Goal: Information Seeking & Learning: Learn about a topic

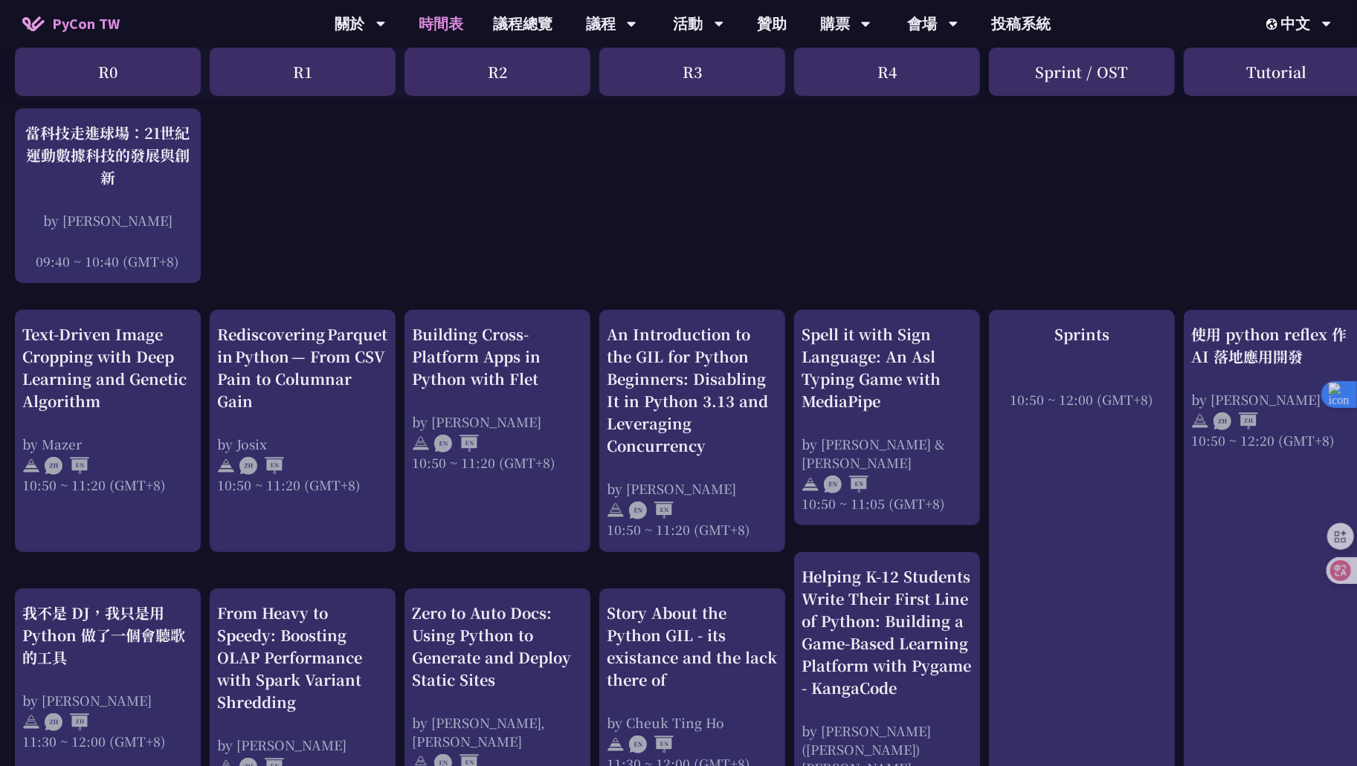
scroll to position [399, 0]
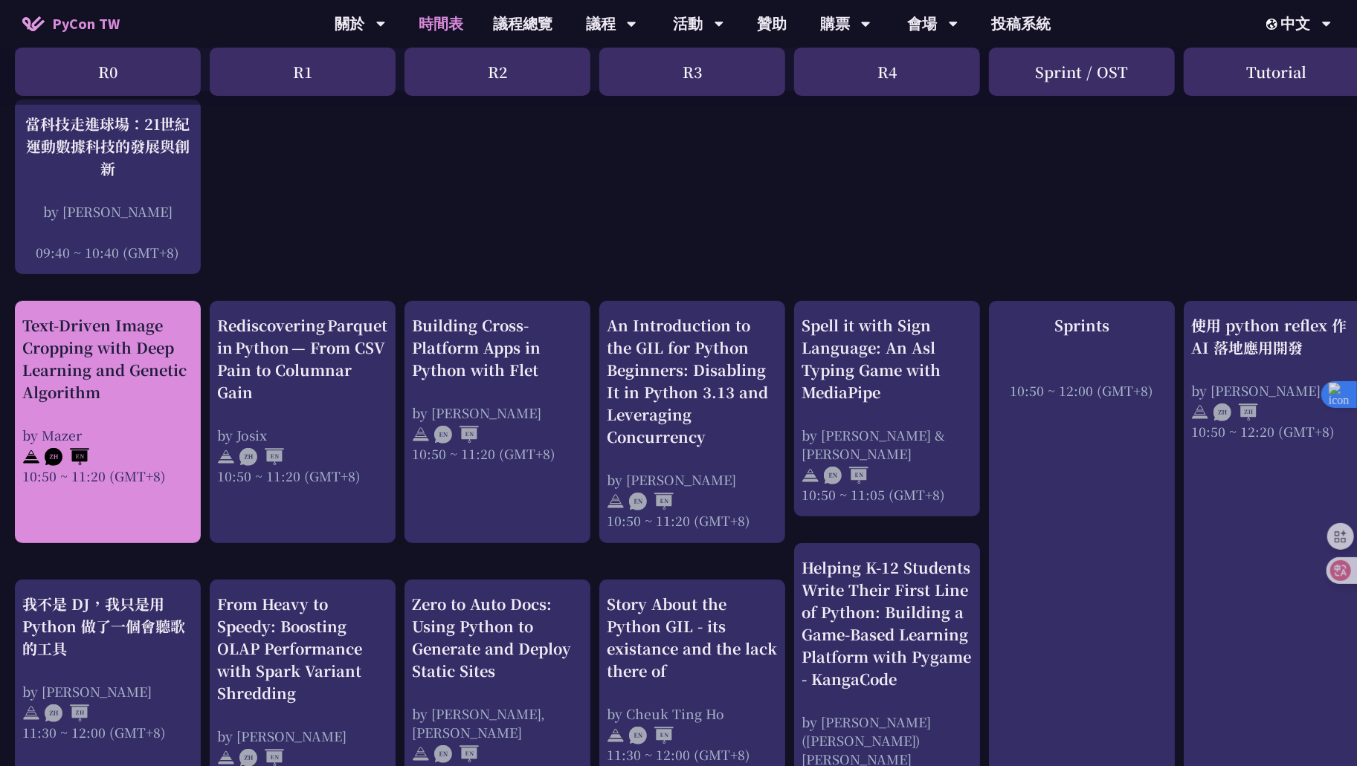
click at [155, 519] on link "Text-Driven Image Cropping with Deep Learning and Genetic Algorithm by Mazer 10…" at bounding box center [107, 422] width 171 height 216
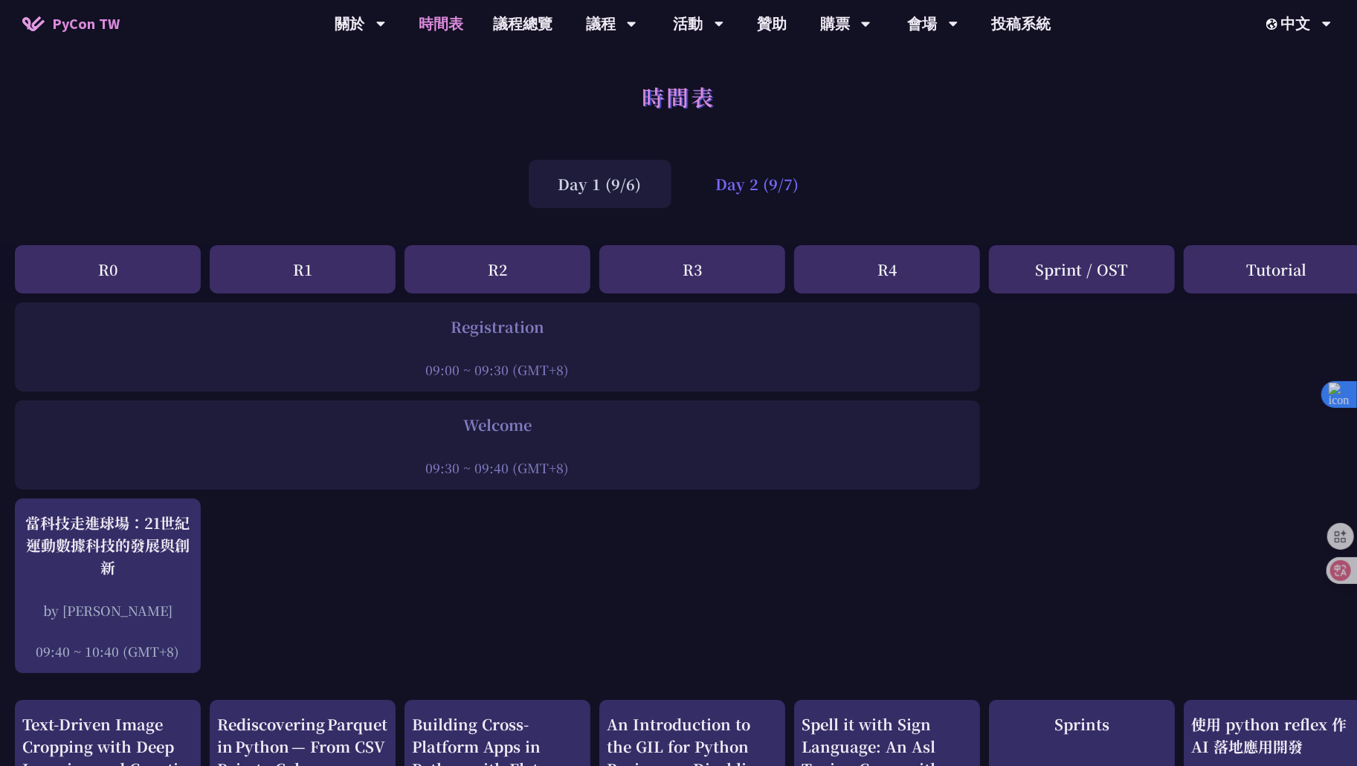
click at [781, 178] on div "Day 2 (9/7)" at bounding box center [757, 184] width 143 height 48
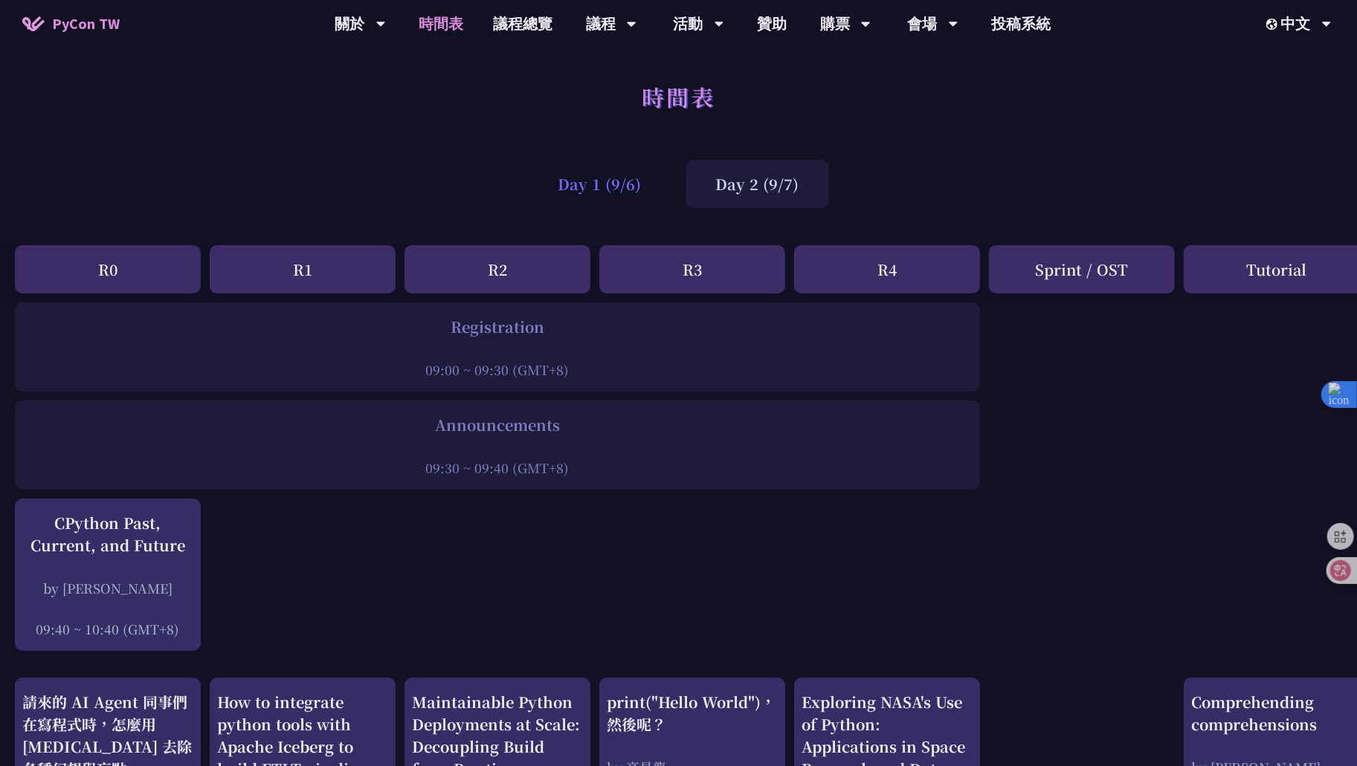
click at [607, 198] on div "Day 1 (9/6)" at bounding box center [600, 184] width 143 height 48
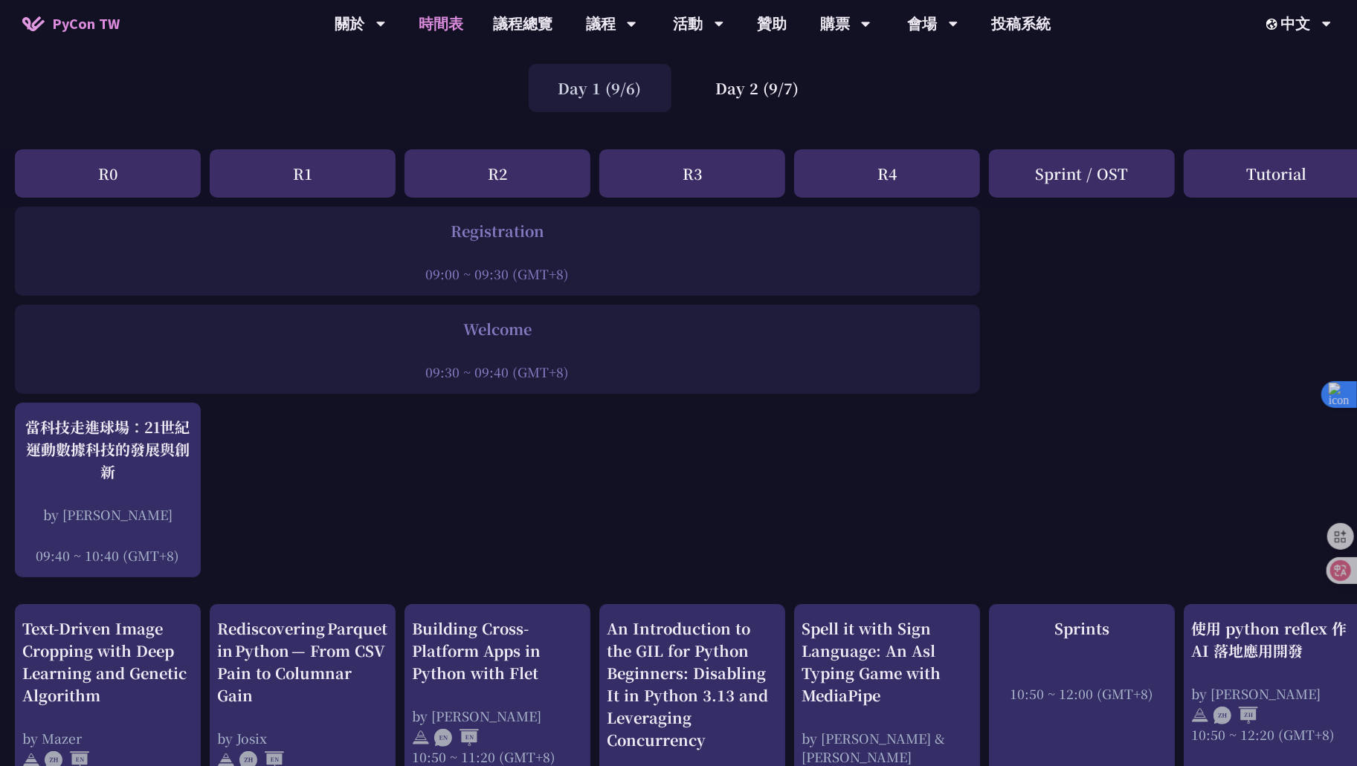
scroll to position [256, 0]
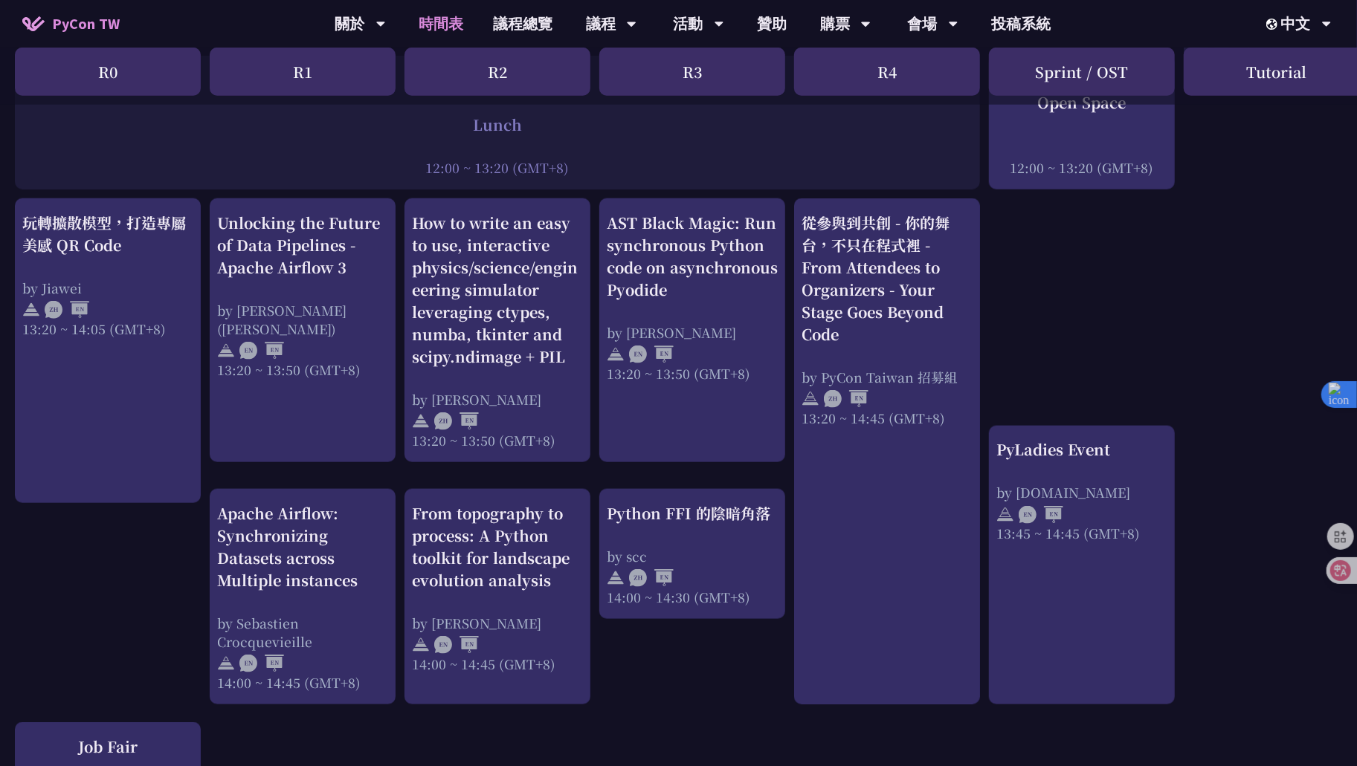
scroll to position [1210, 0]
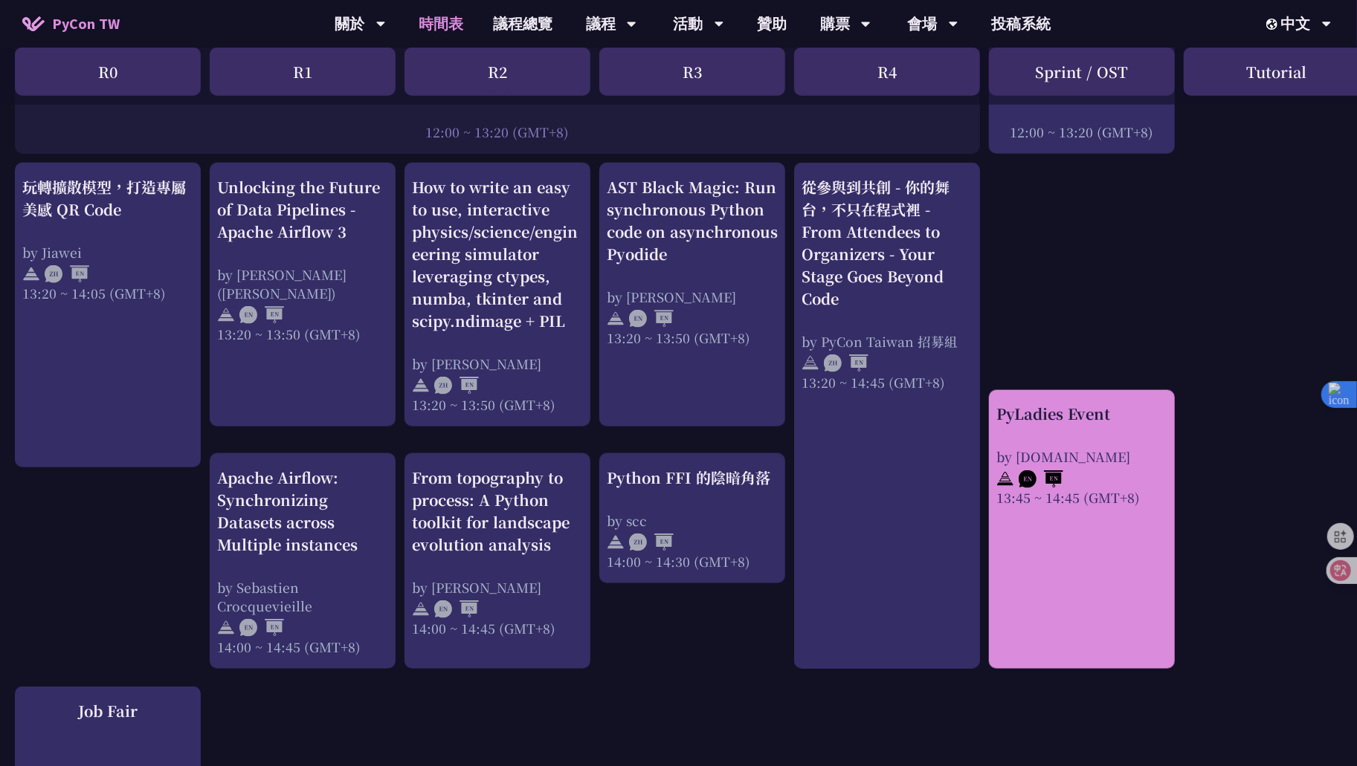
click at [1101, 577] on link "PyLadies Event by pyladies.tw 13:45 ~ 14:45 (GMT+8)" at bounding box center [1081, 529] width 171 height 253
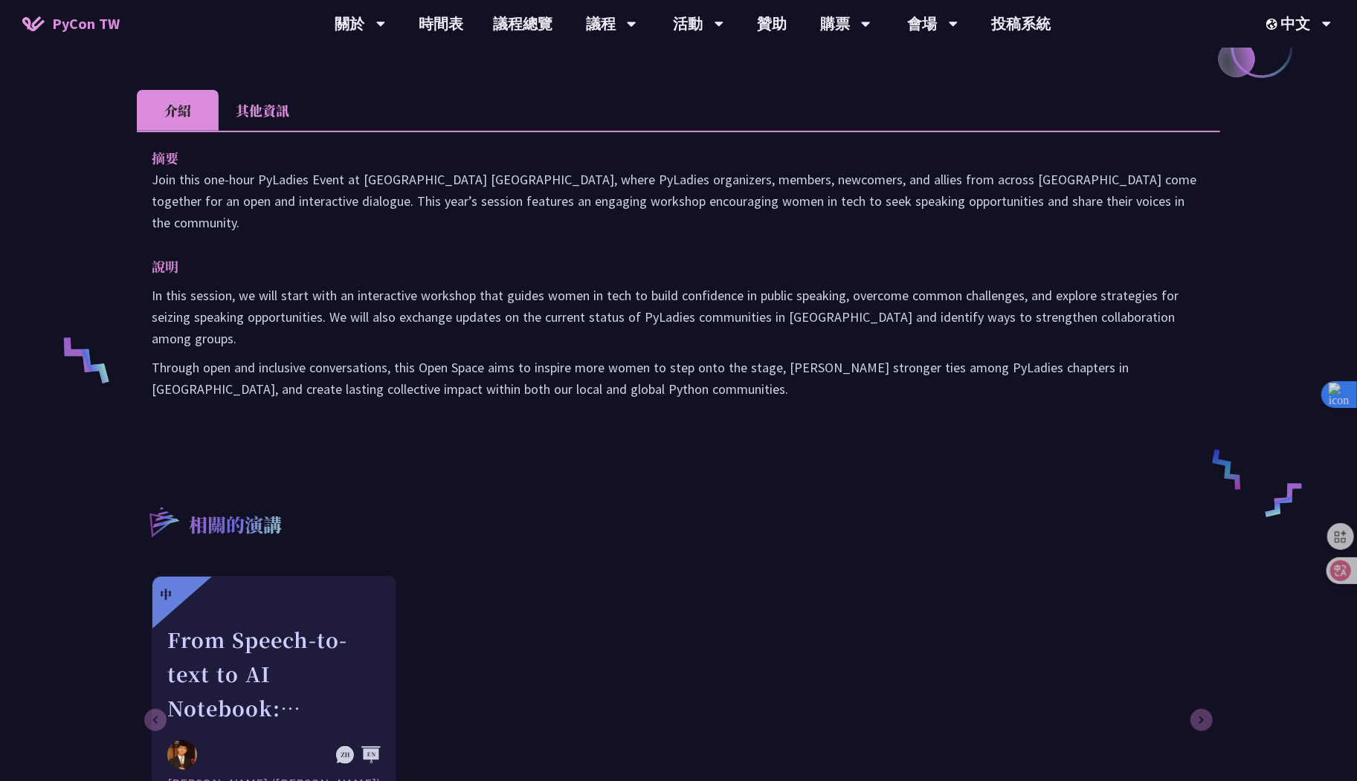
scroll to position [423, 0]
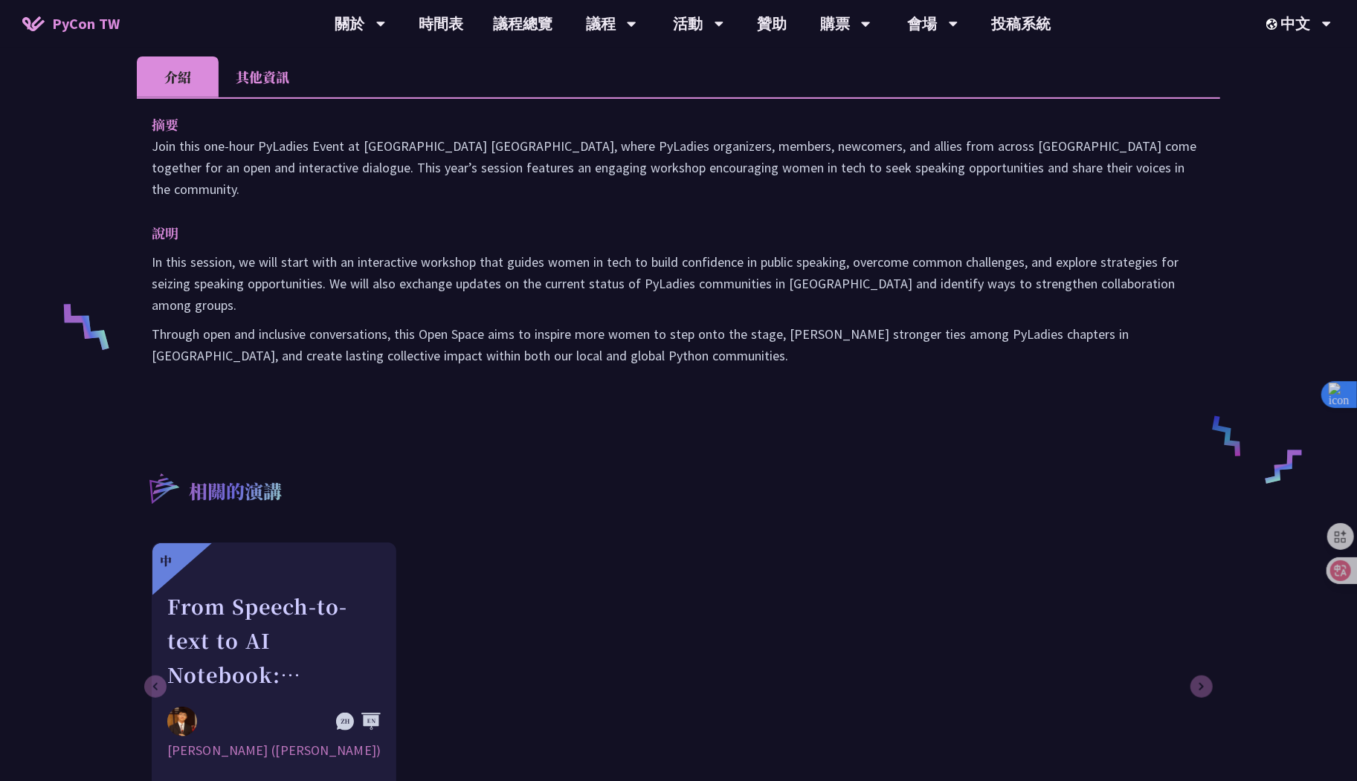
click at [277, 71] on li "其他資訊" at bounding box center [263, 76] width 88 height 41
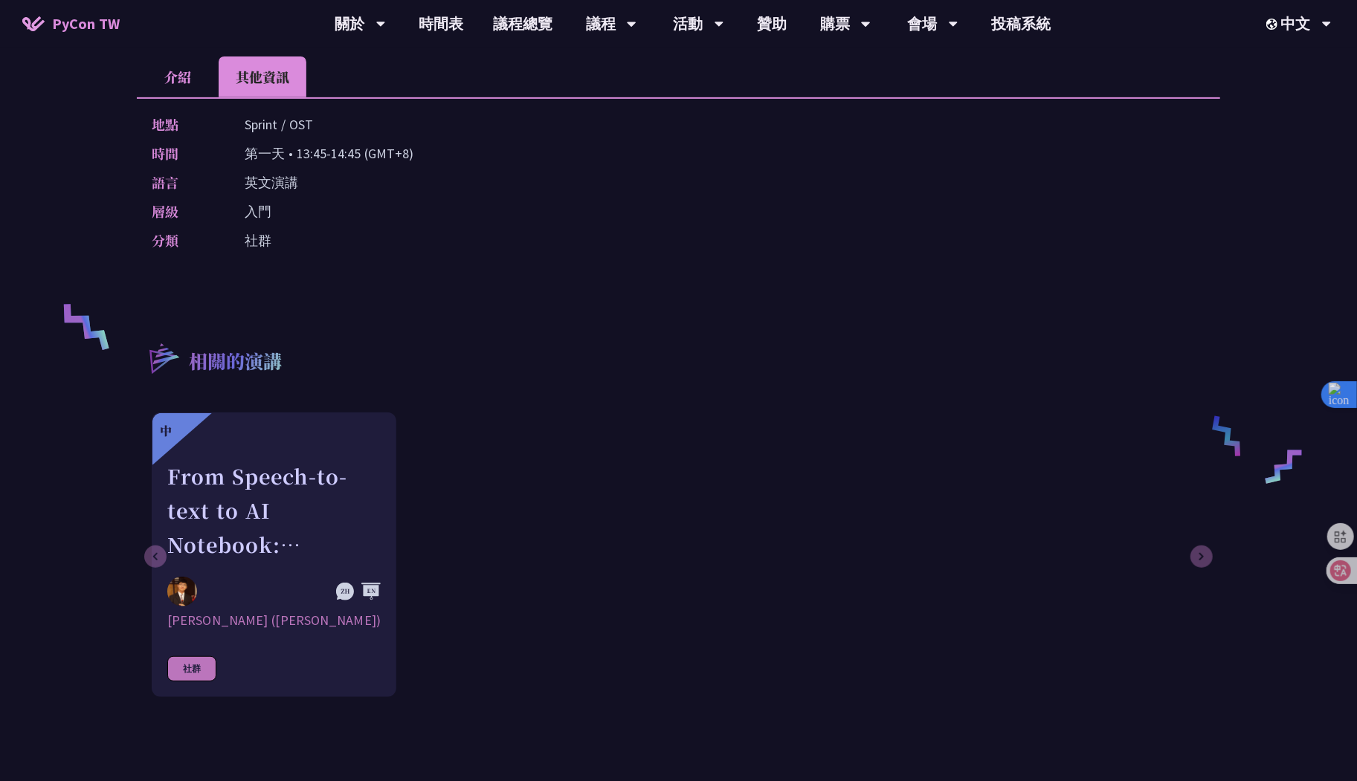
click at [164, 72] on li "介紹" at bounding box center [178, 76] width 82 height 41
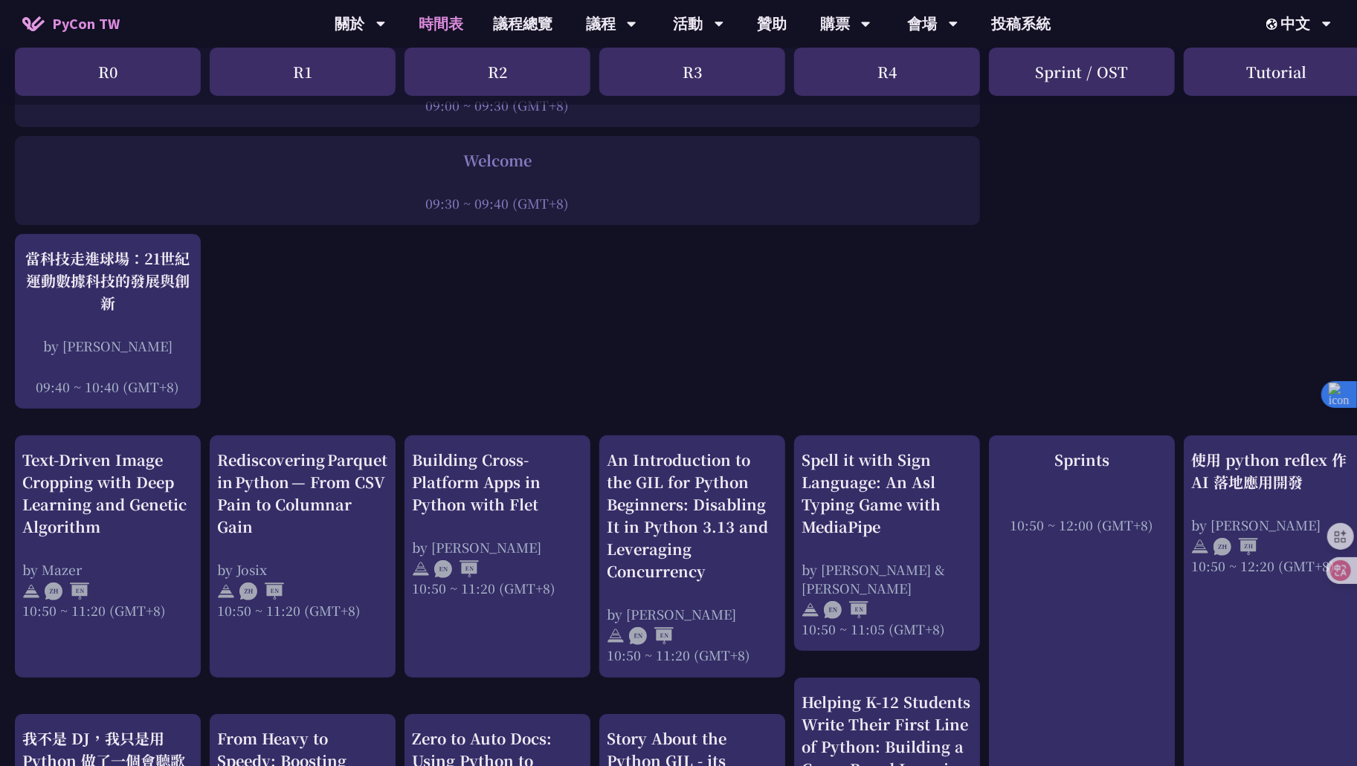
scroll to position [584, 0]
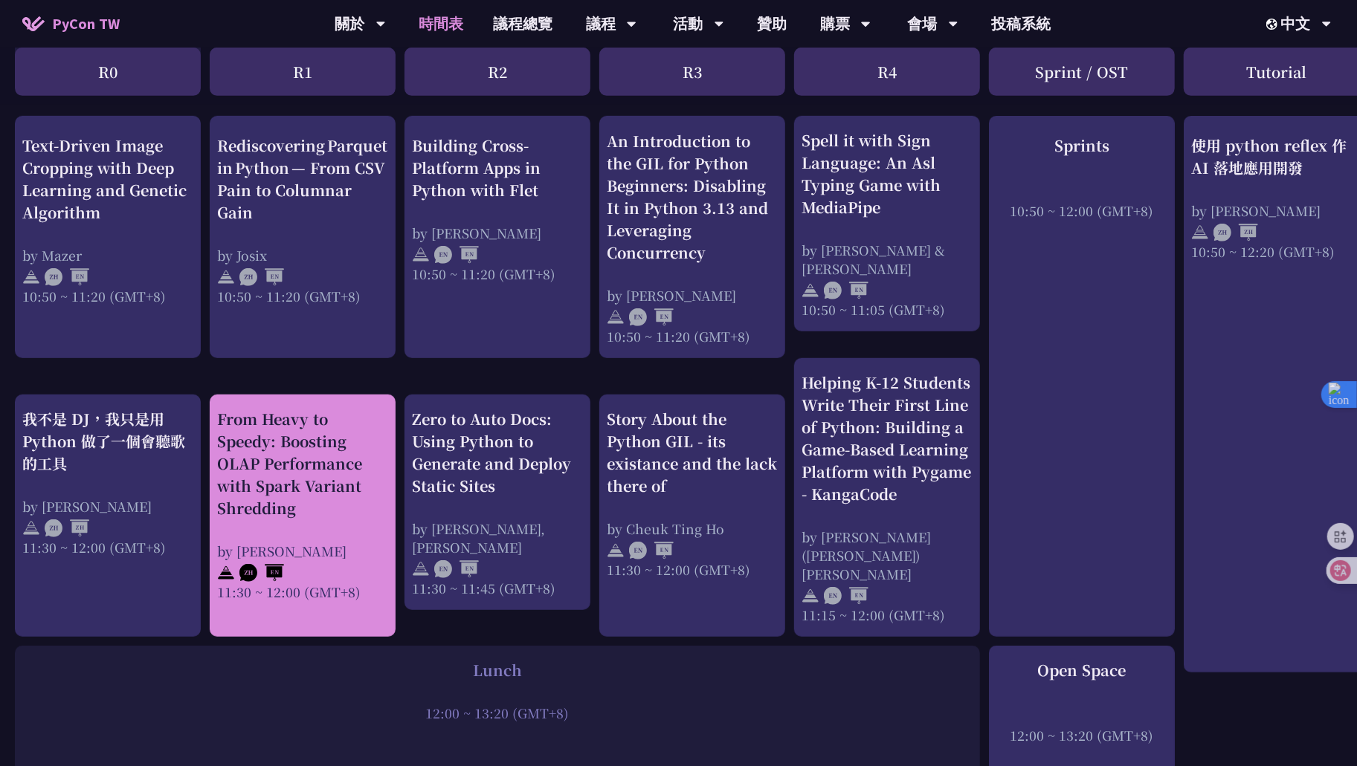
click at [311, 475] on div "From Heavy to Speedy: Boosting OLAP Performance with Spark Variant Shredding" at bounding box center [302, 464] width 171 height 112
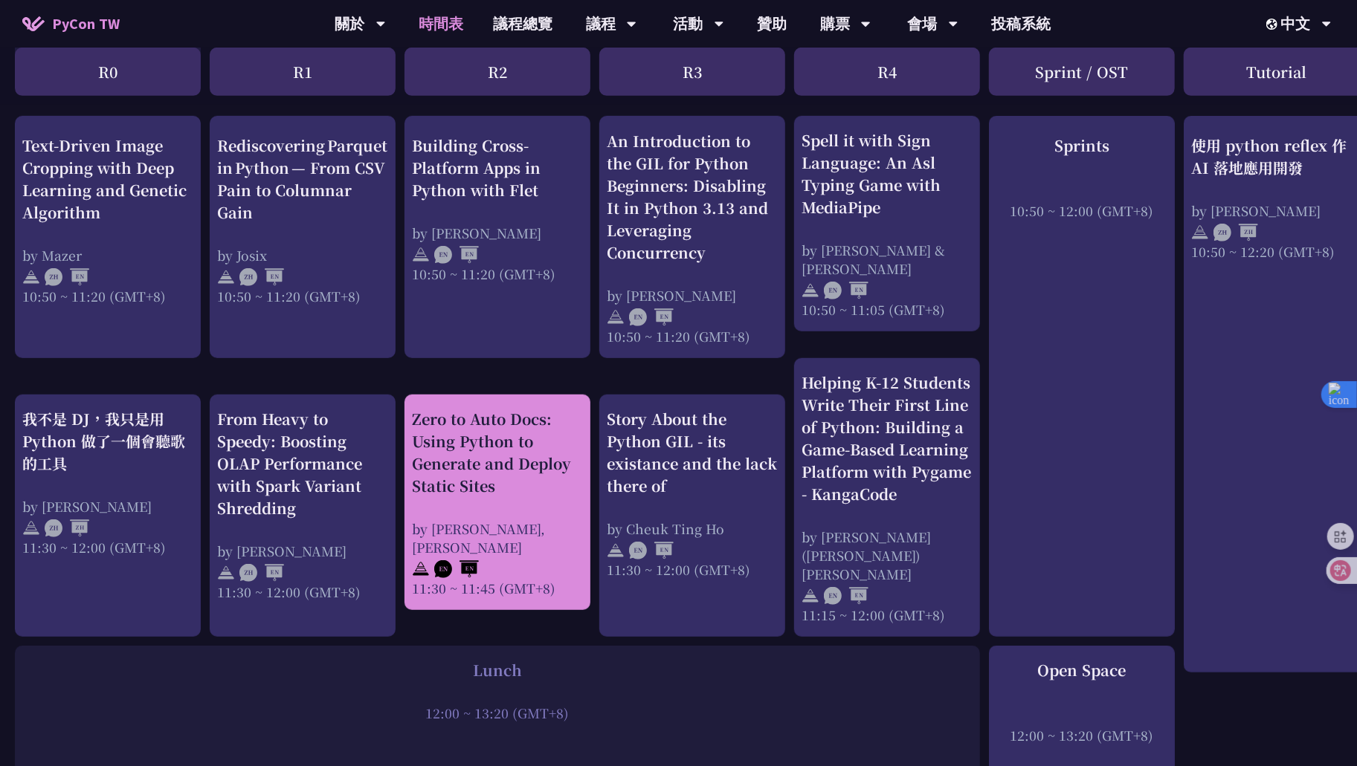
click at [471, 458] on div "Zero to Auto Docs: Using Python to Generate and Deploy Static Sites" at bounding box center [497, 452] width 171 height 89
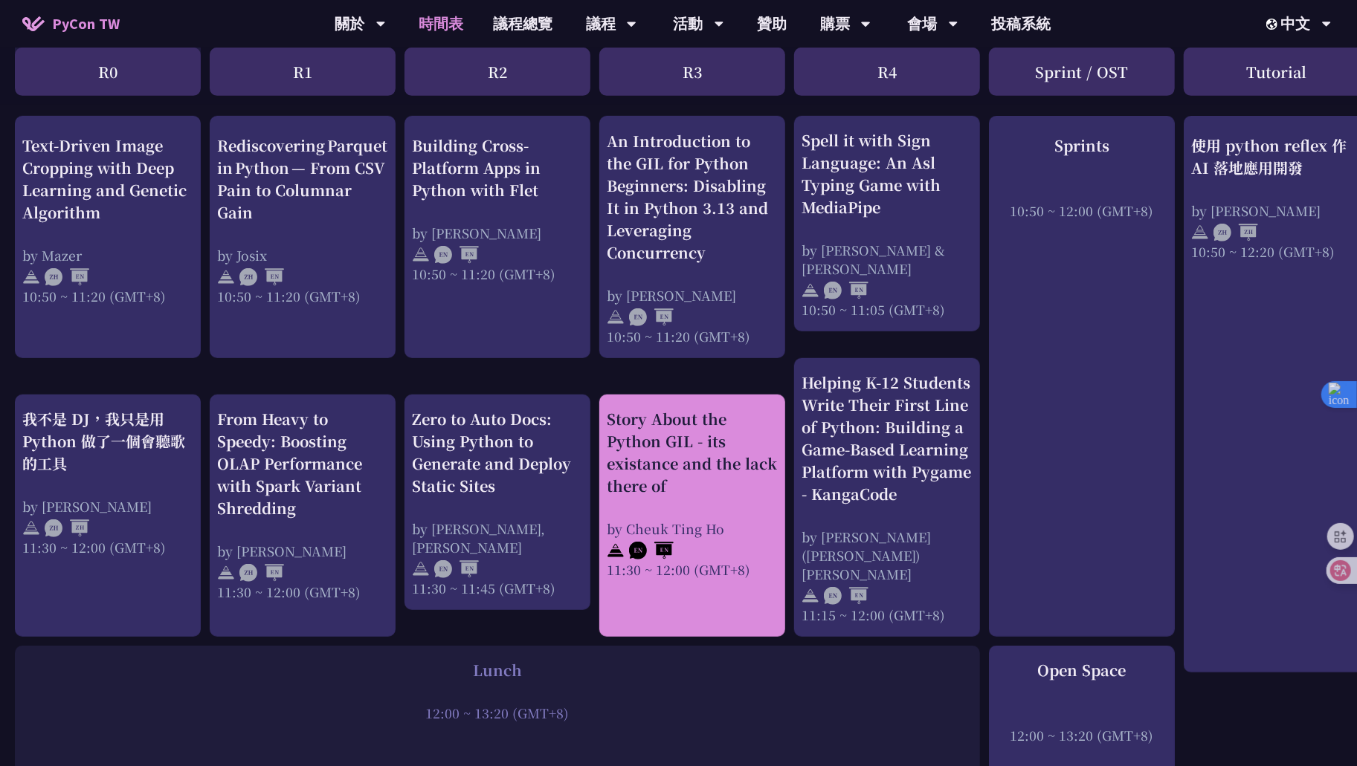
click at [688, 449] on div "Story About the Python GIL - its existance and the lack there of" at bounding box center [692, 452] width 171 height 89
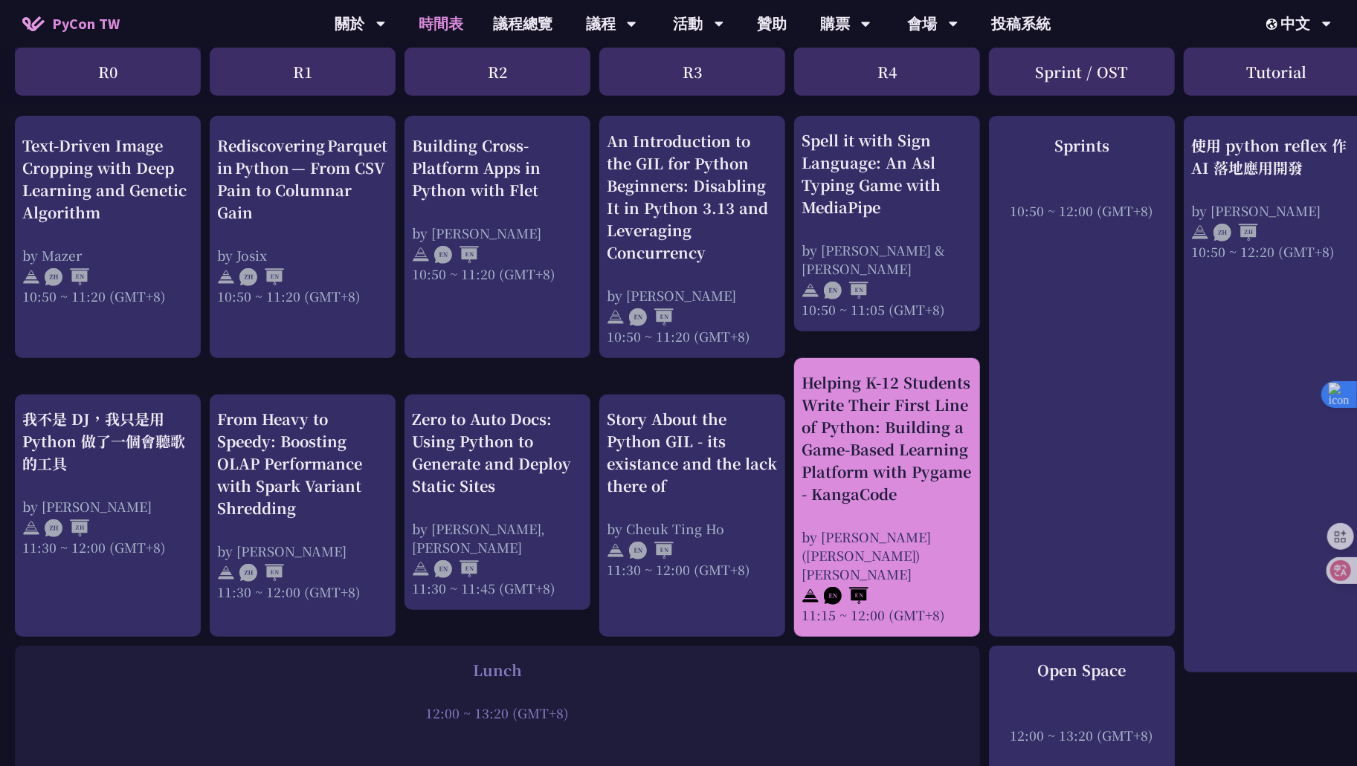
click at [860, 462] on div "Helping K-12 Students Write Their First Line of Python: Building a Game-Based L…" at bounding box center [886, 439] width 171 height 134
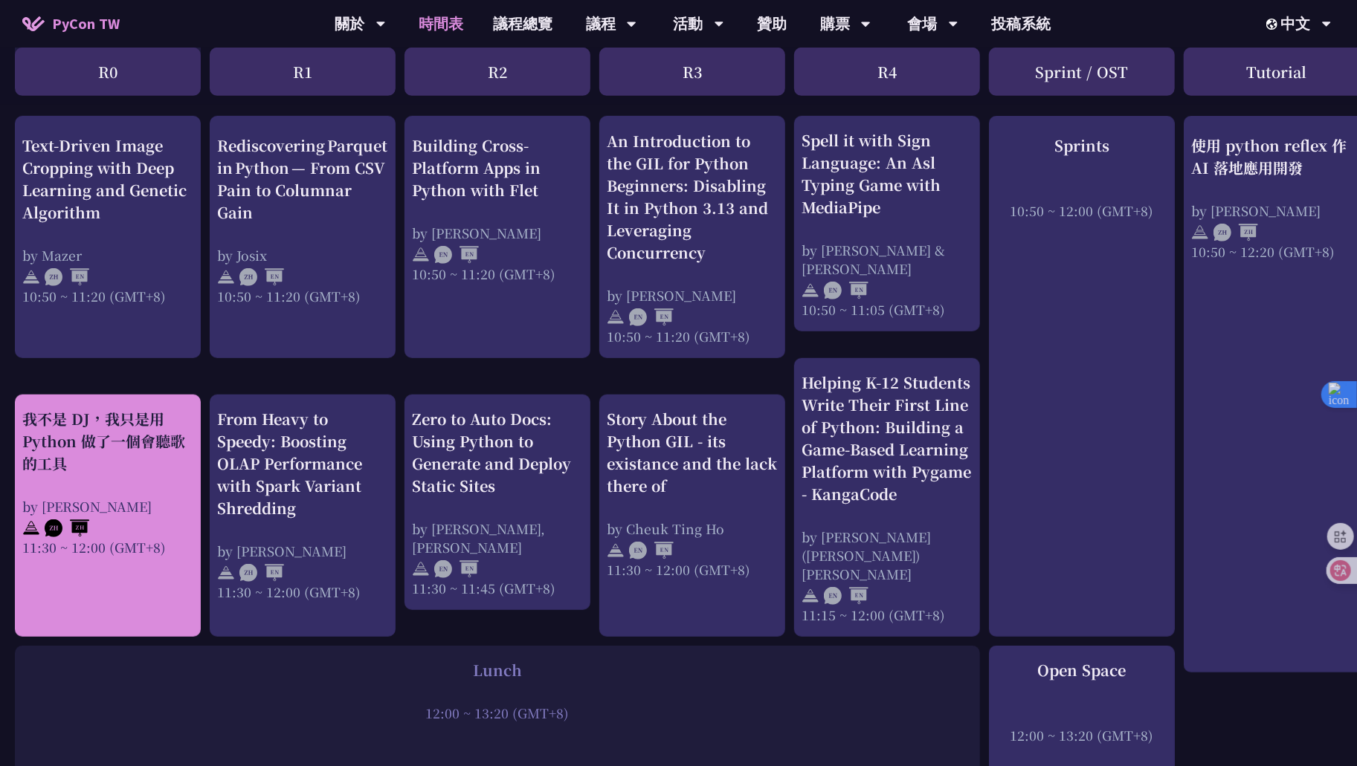
click at [88, 497] on div "by 羅經凱" at bounding box center [107, 506] width 171 height 19
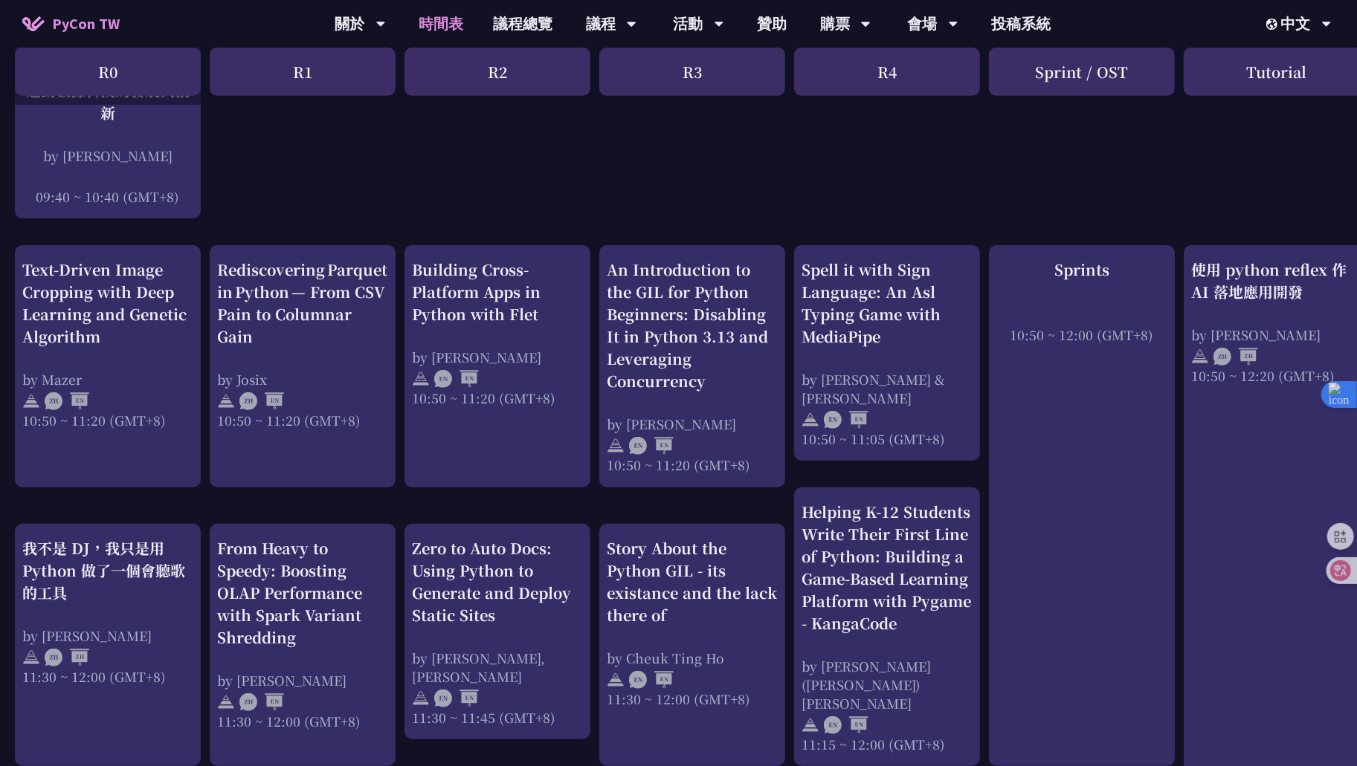
scroll to position [453, 0]
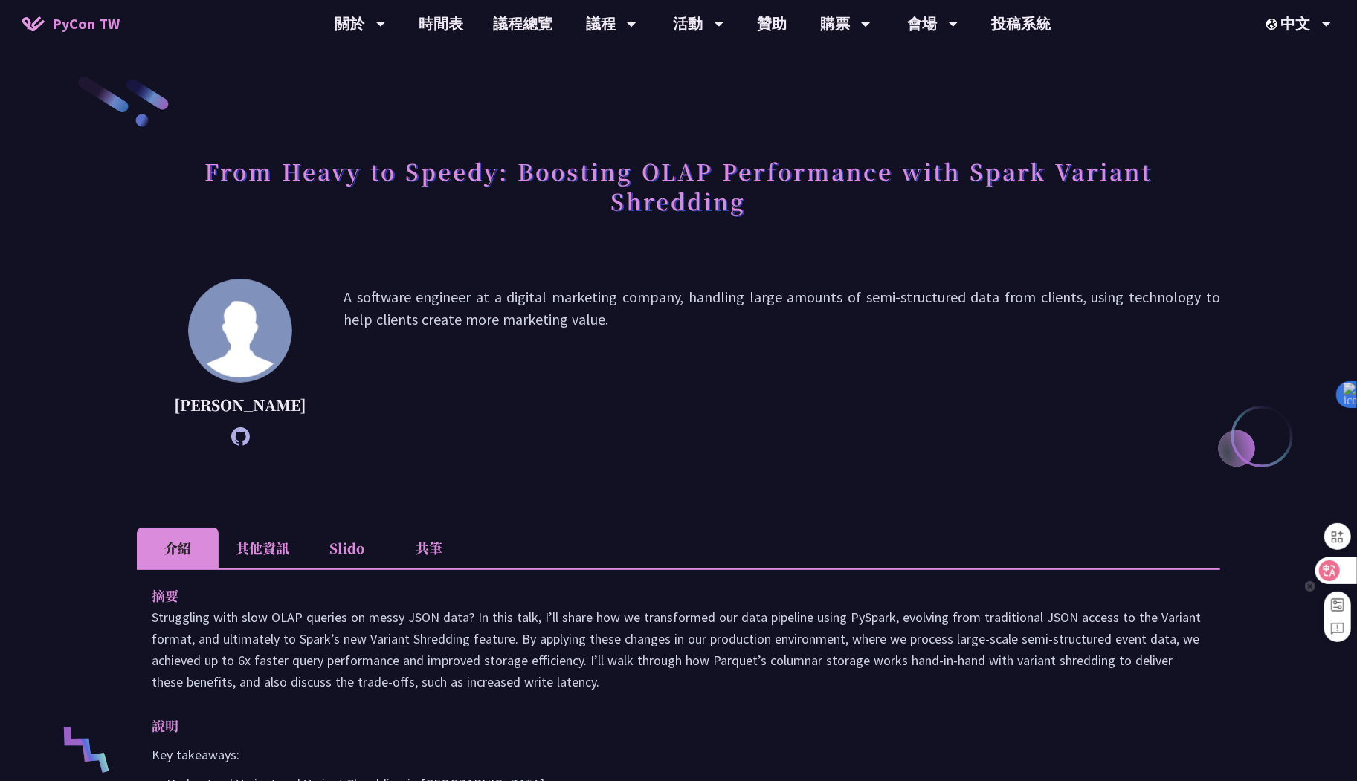
click at [1331, 569] on icon at bounding box center [1329, 571] width 15 height 15
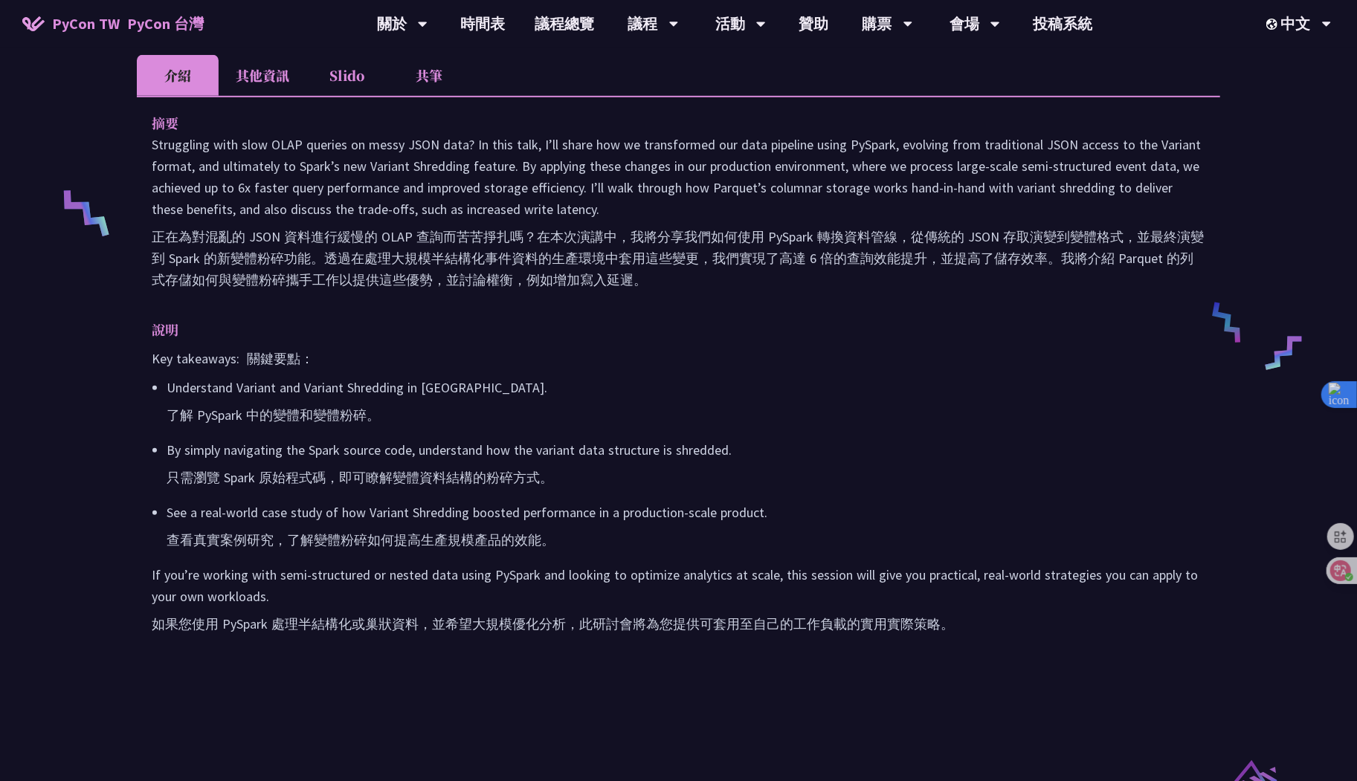
scroll to position [546, 0]
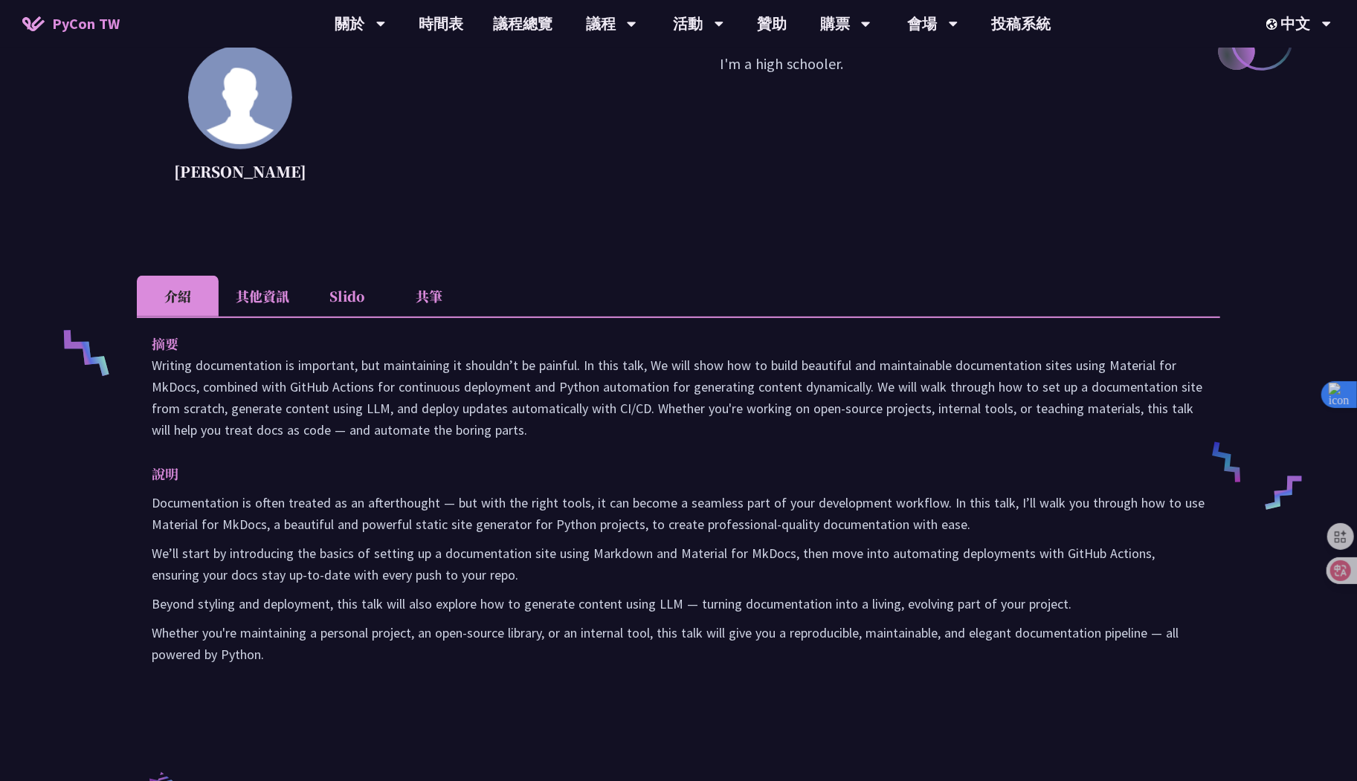
scroll to position [440, 0]
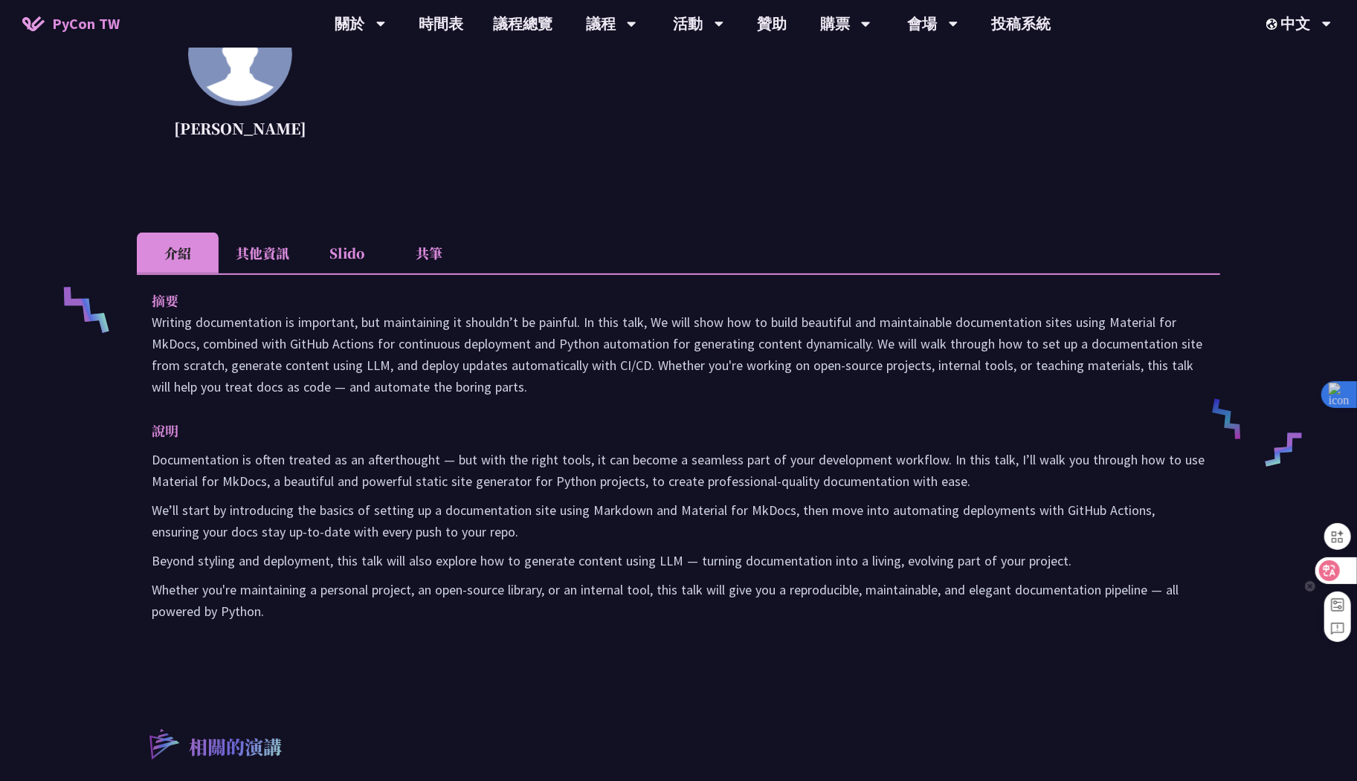
click at [1336, 569] on icon at bounding box center [1329, 571] width 15 height 15
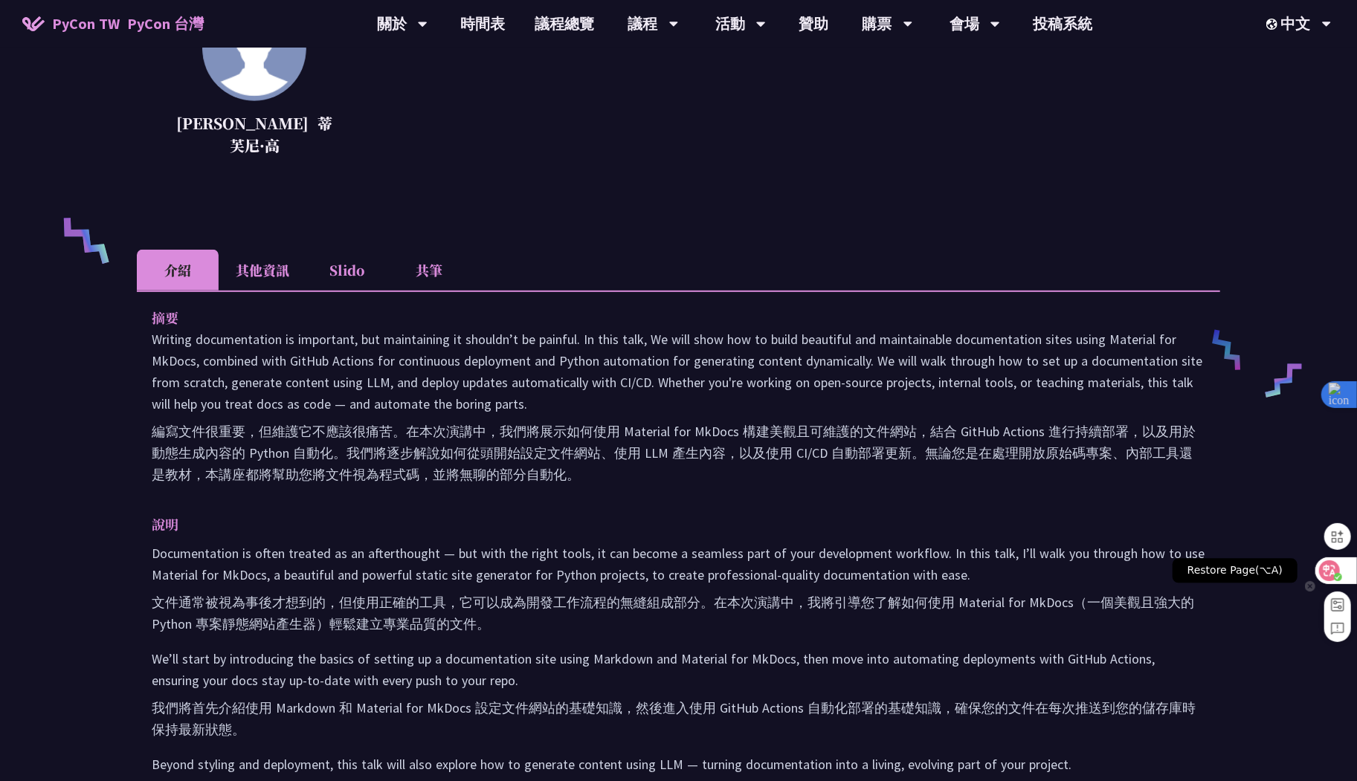
scroll to position [510, 0]
drag, startPoint x: 249, startPoint y: 434, endPoint x: 526, endPoint y: 524, distance: 290.8
click at [526, 524] on div "摘要 Writing documentation is important, but maintaining it shouldn’t be painful.…" at bounding box center [678, 609] width 1083 height 639
click at [526, 525] on p "說明" at bounding box center [664, 524] width 1024 height 22
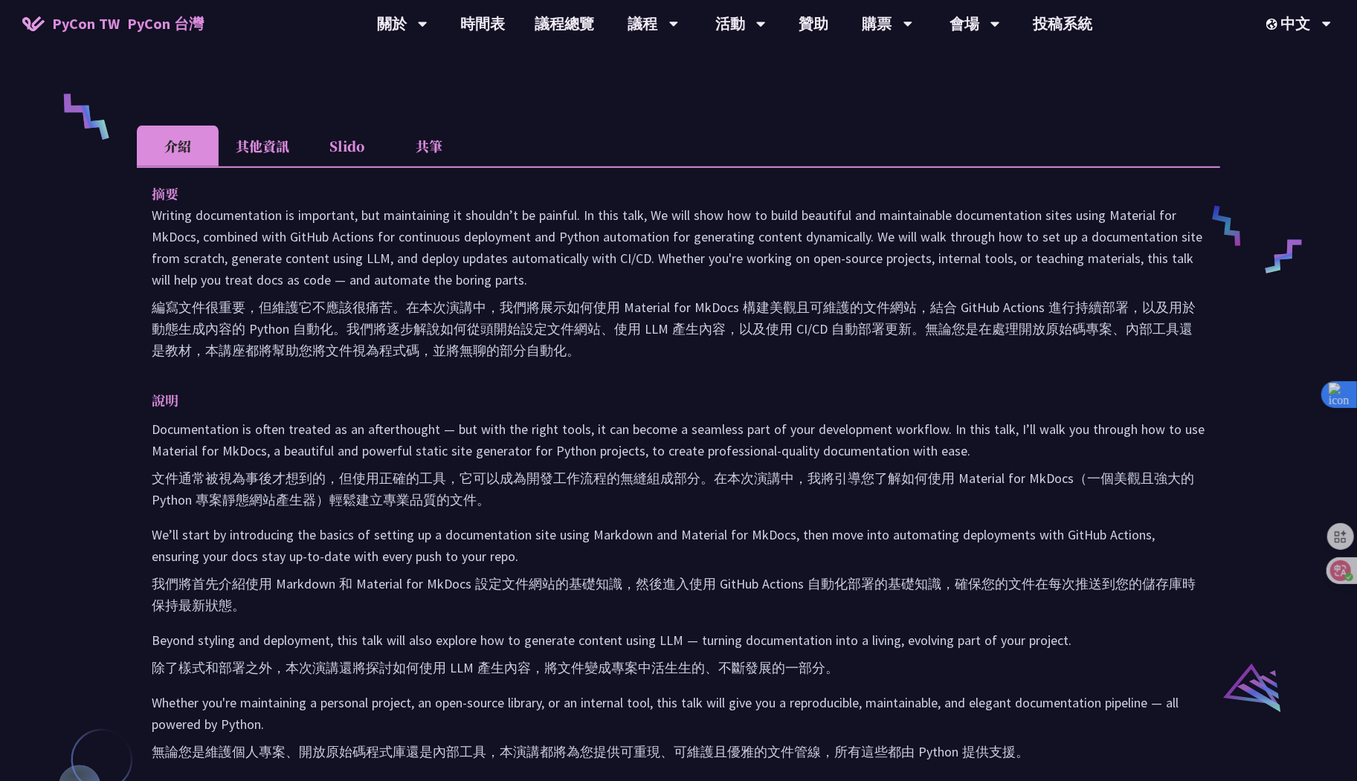
scroll to position [217, 0]
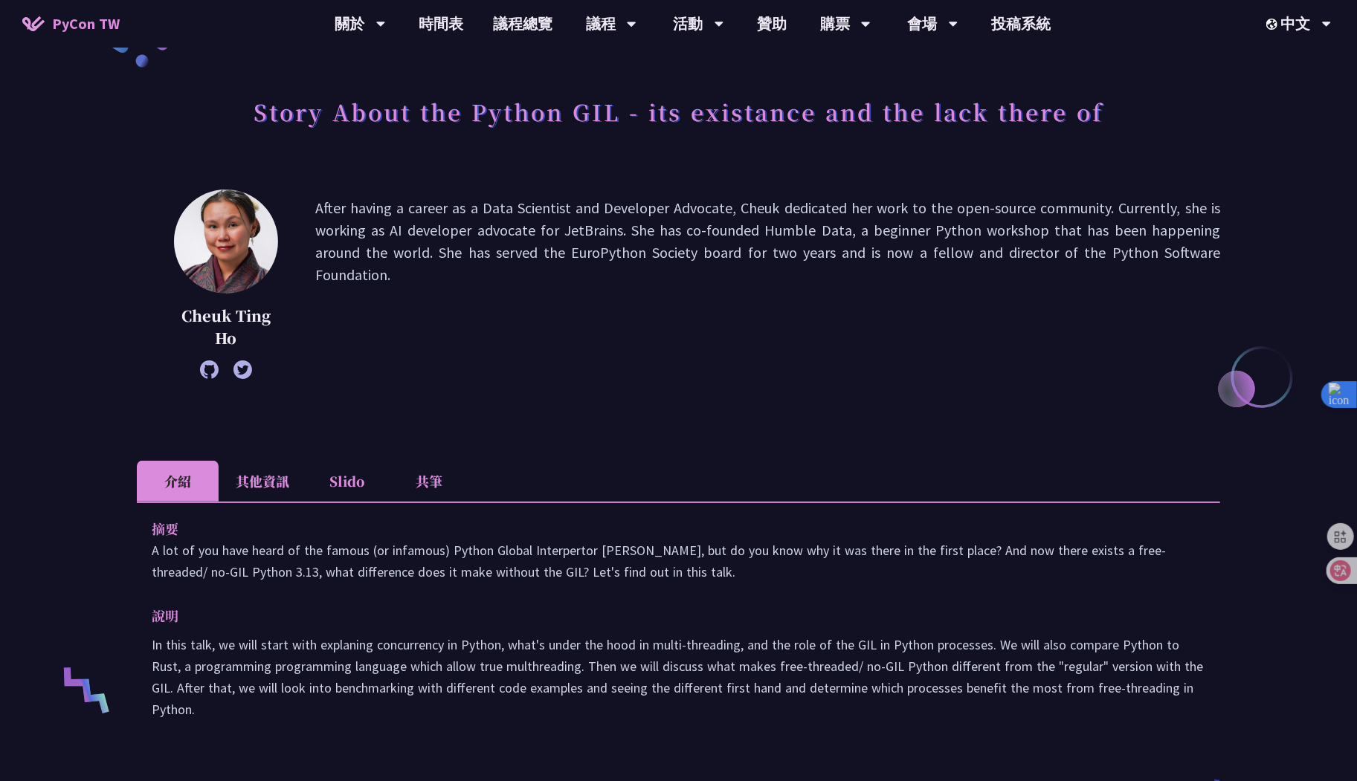
scroll to position [58, 0]
click at [1337, 565] on icon at bounding box center [1329, 571] width 15 height 15
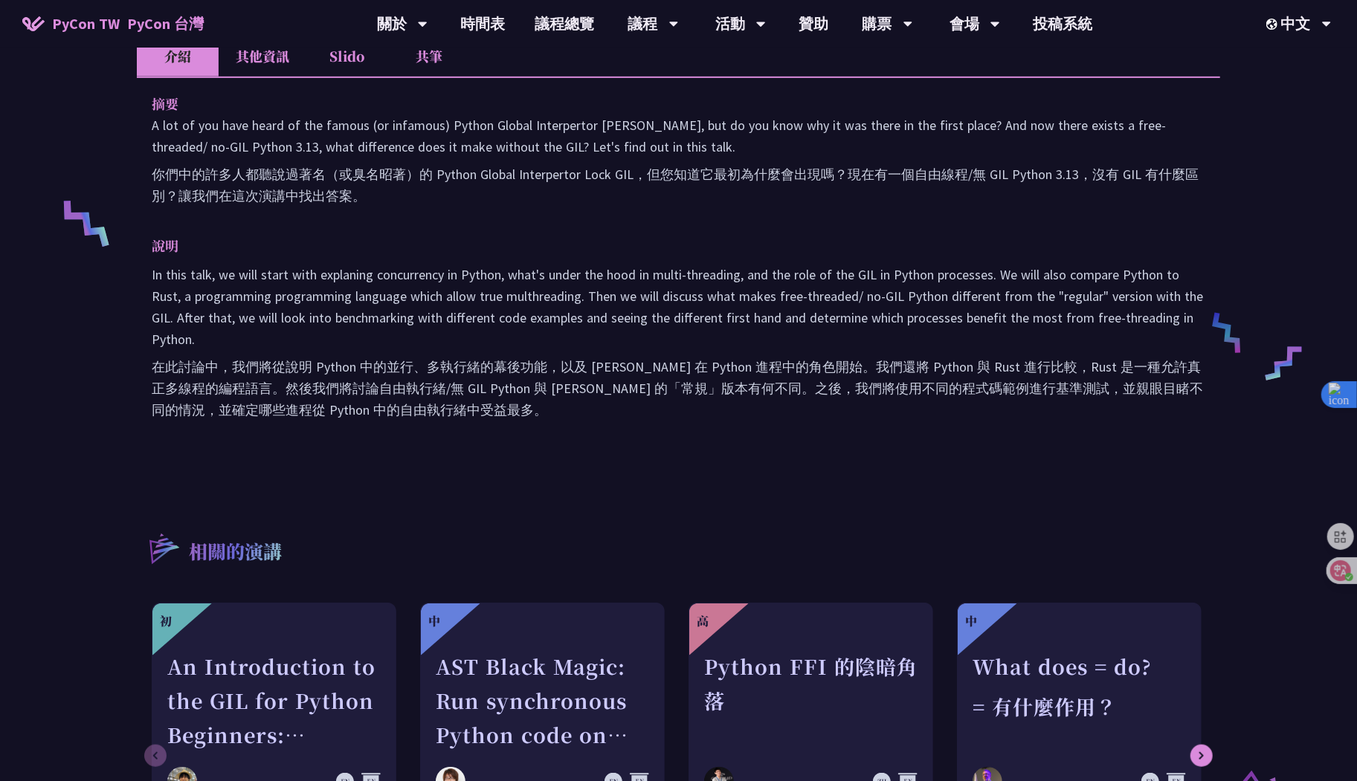
scroll to position [571, 0]
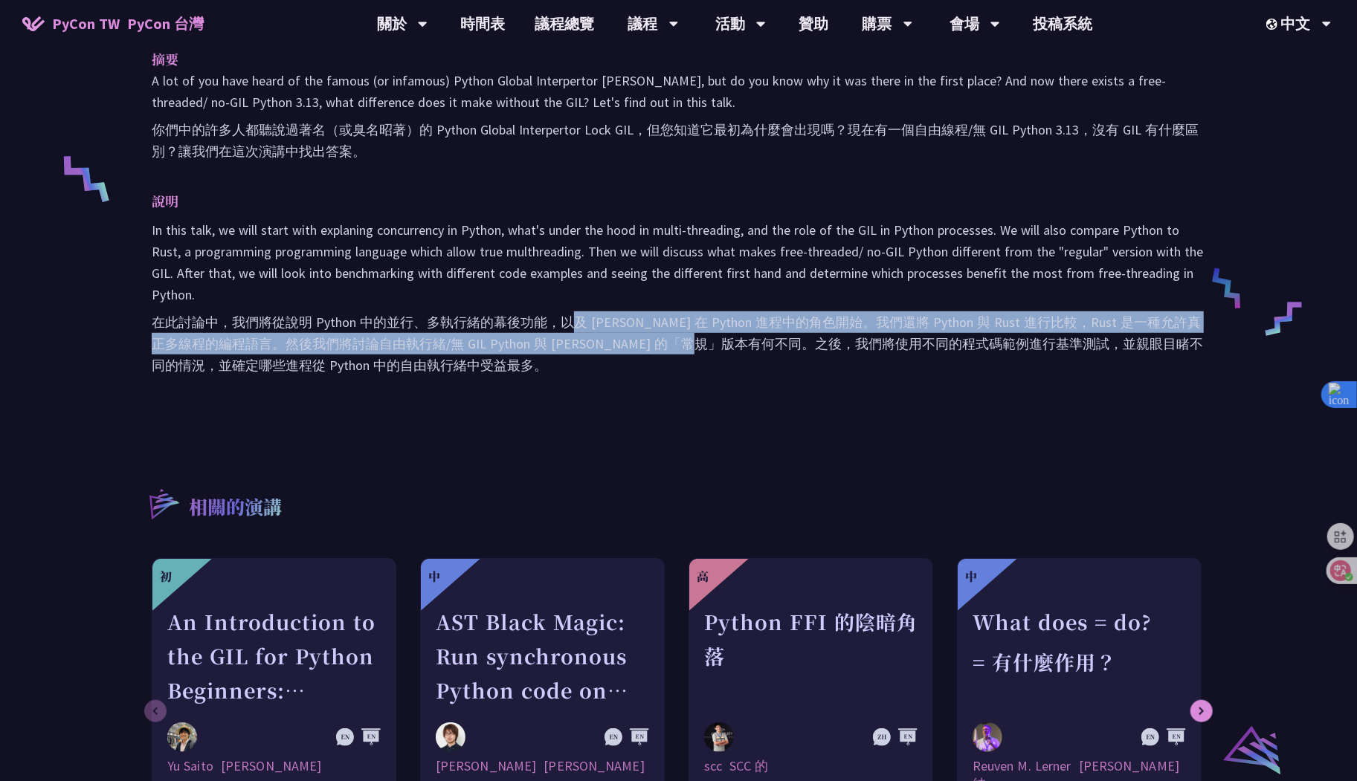
drag, startPoint x: 569, startPoint y: 321, endPoint x: 798, endPoint y: 346, distance: 231.1
click at [798, 346] on font "在此討論中，我們將從說明 Python 中的並行、多執行緒的幕後功能，以及 [PERSON_NAME] 在 Python 進程中的角色開始。我們還將 Pyth…" at bounding box center [677, 344] width 1051 height 60
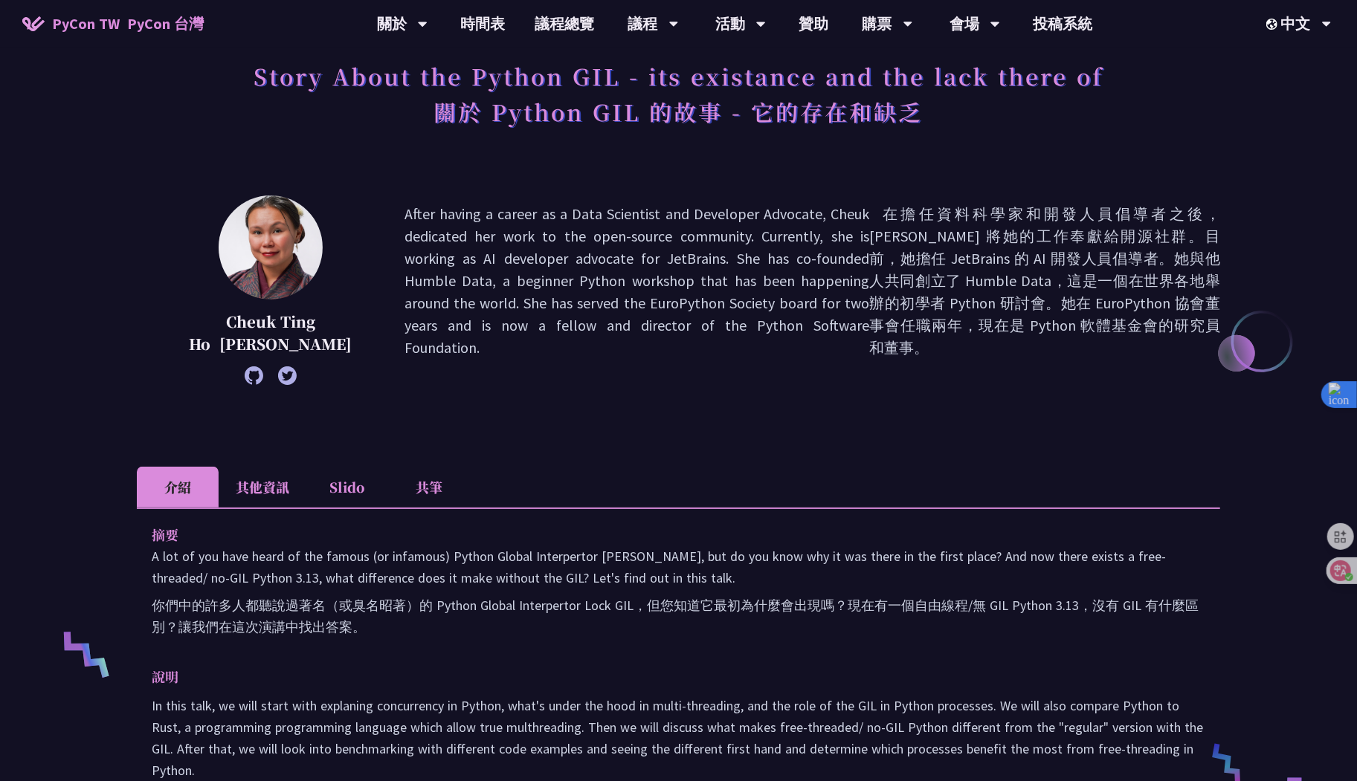
scroll to position [56, 0]
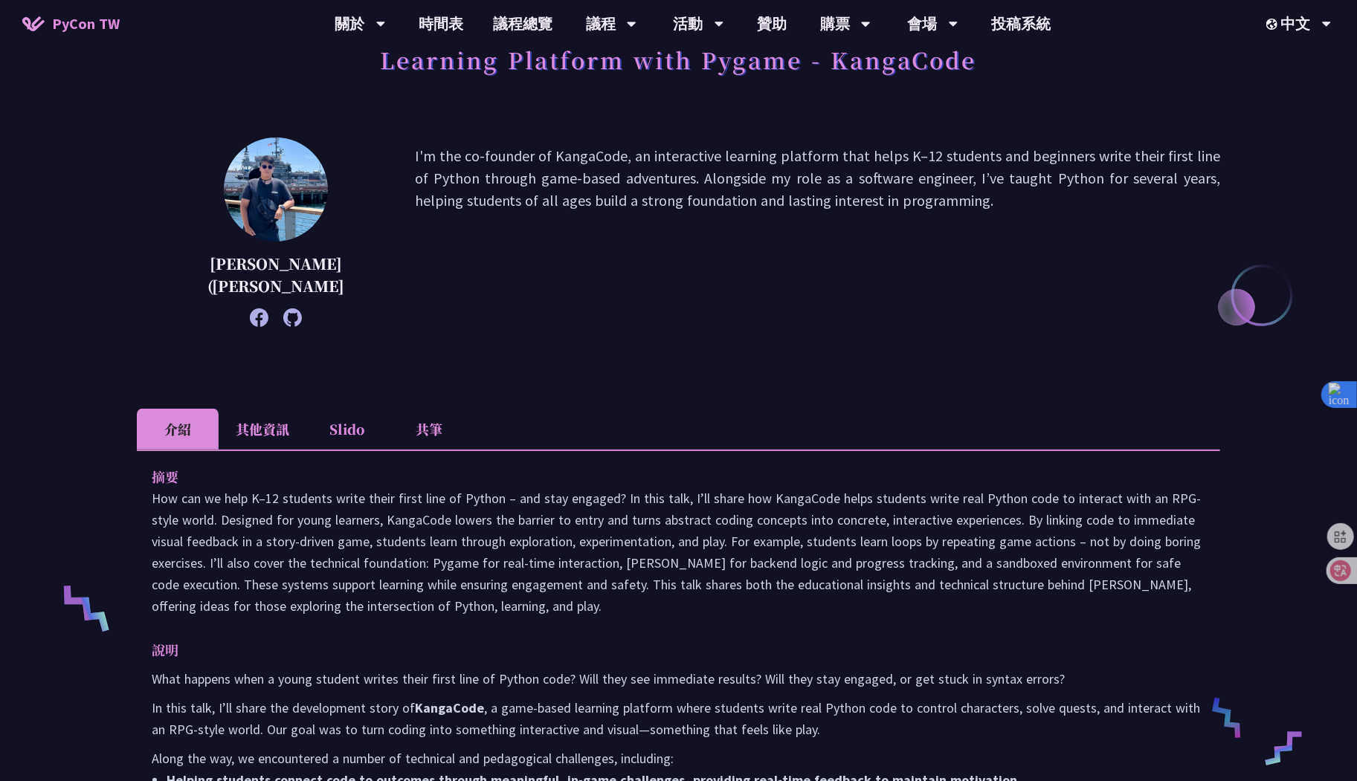
scroll to position [176, 0]
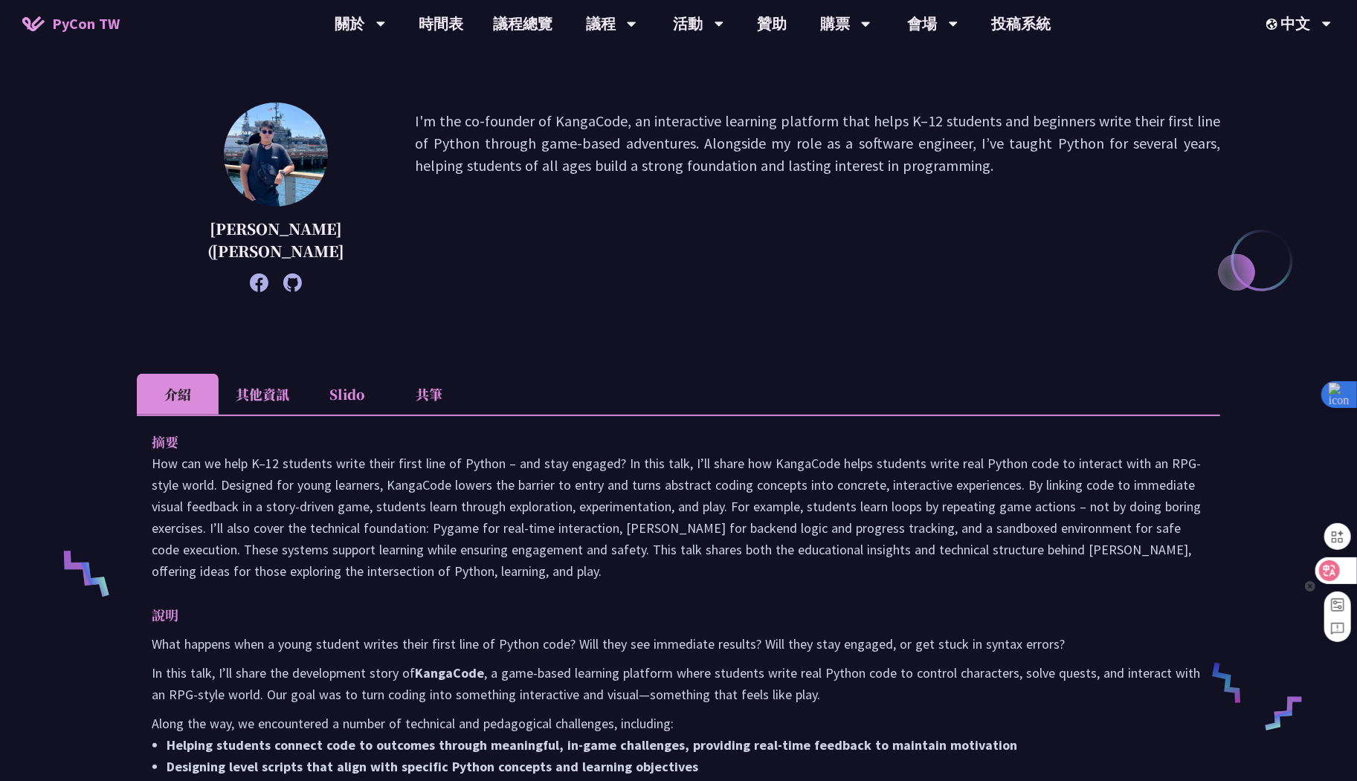
click at [1326, 565] on icon at bounding box center [1329, 571] width 13 height 12
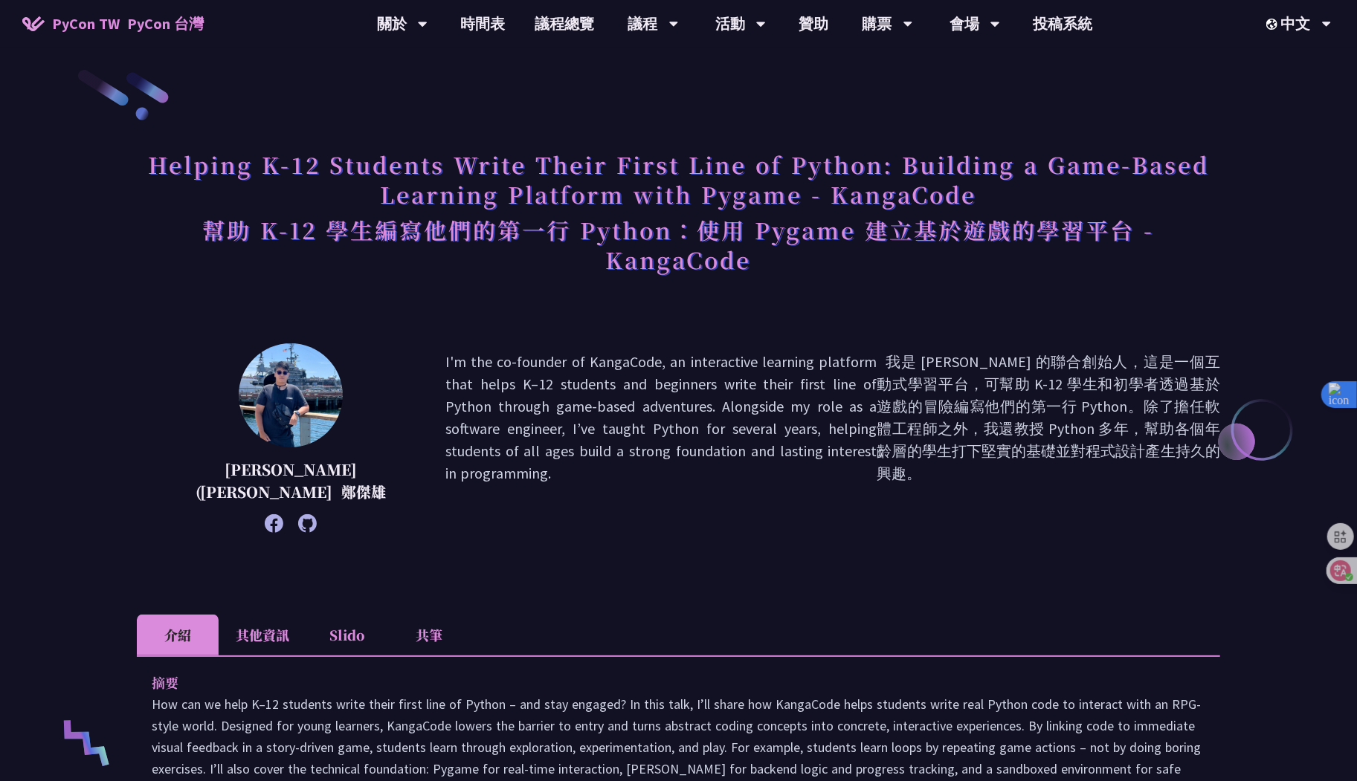
scroll to position [4, 0]
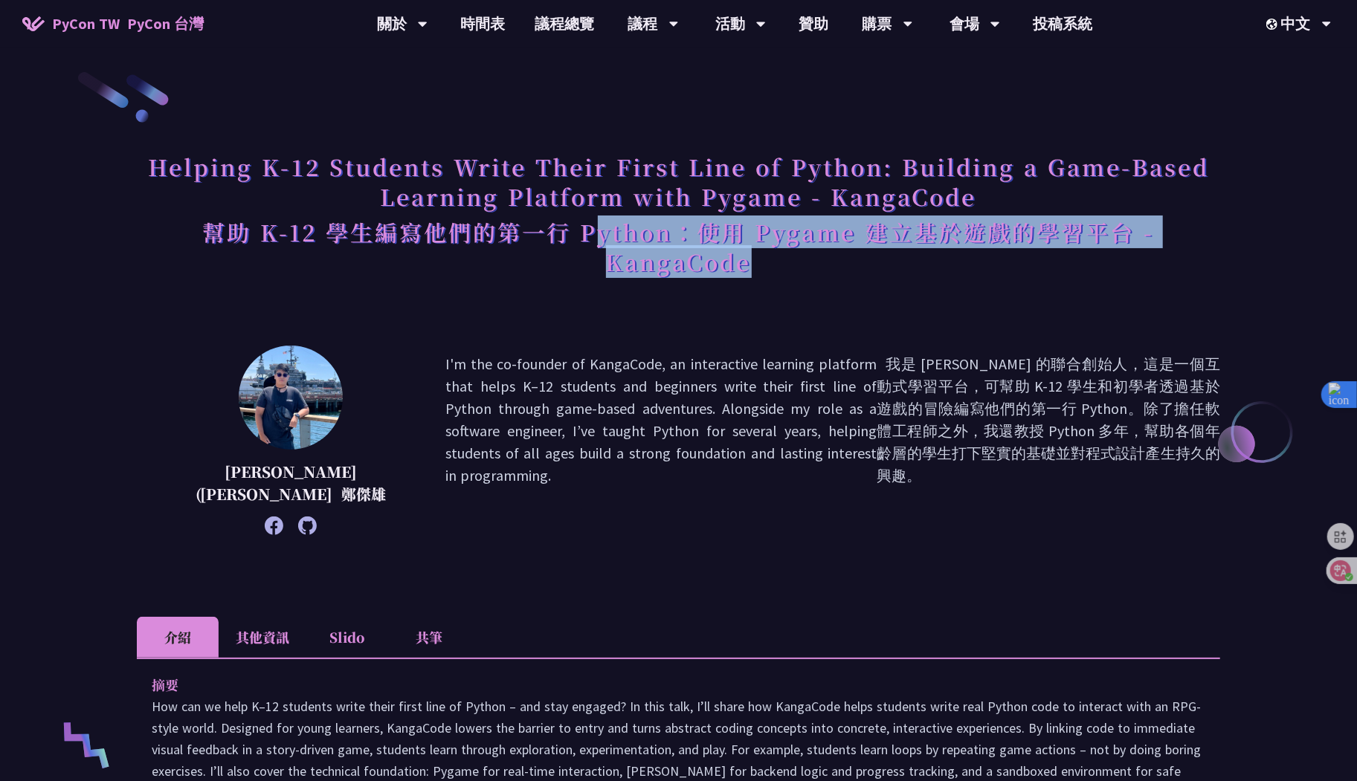
drag, startPoint x: 596, startPoint y: 222, endPoint x: 810, endPoint y: 285, distance: 223.4
click at [809, 285] on h1 "Helping K-12 Students Write Their First Line of Python: Building a Game-Based L…" at bounding box center [678, 217] width 1083 height 146
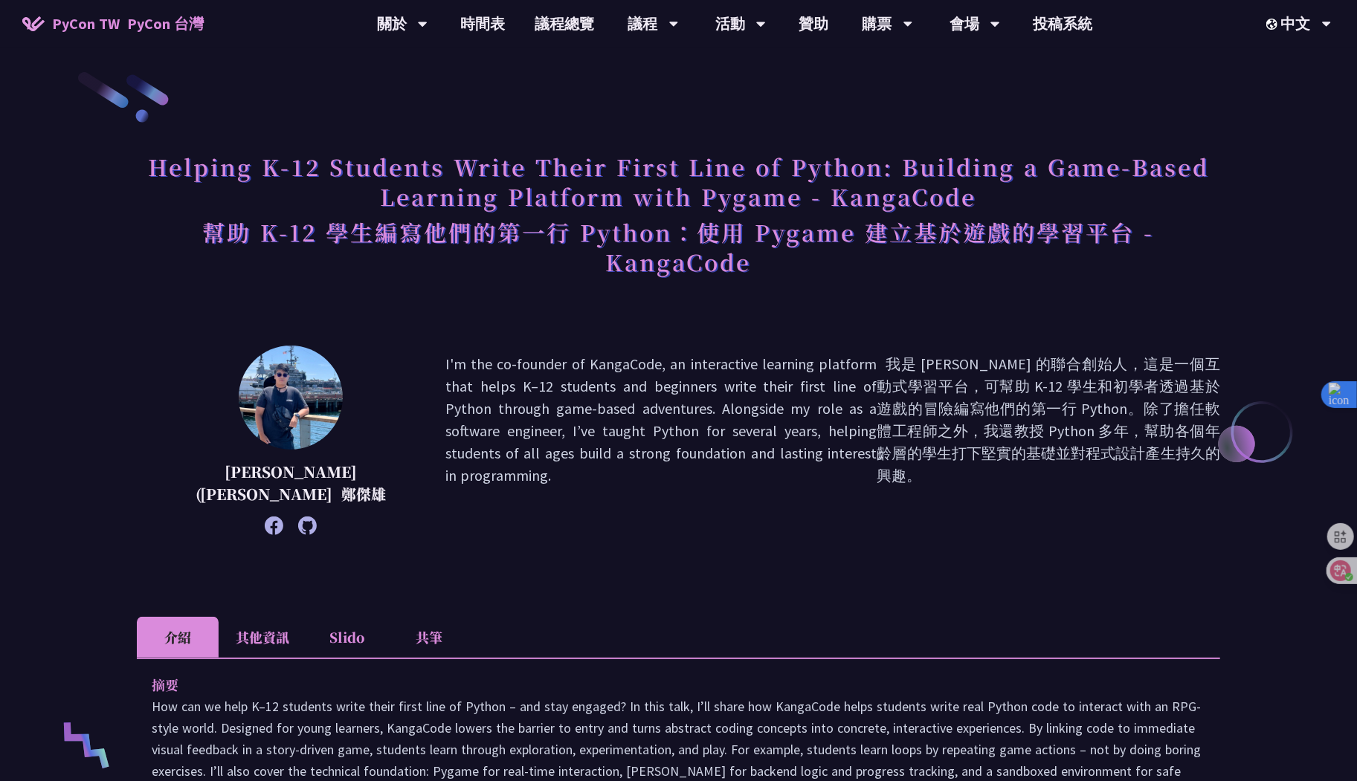
click at [810, 285] on h1 "Helping K-12 Students Write Their First Line of Python: Building a Game-Based L…" at bounding box center [678, 217] width 1083 height 146
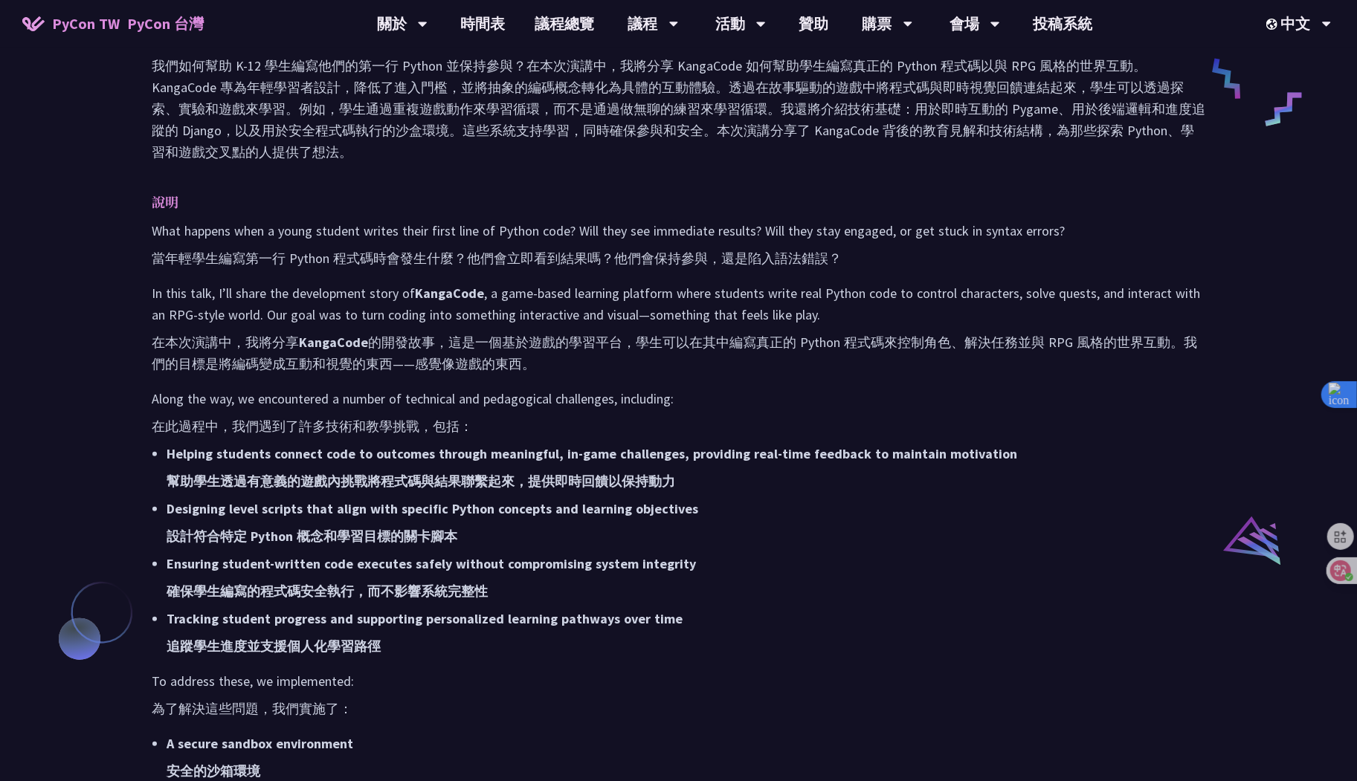
scroll to position [788, 0]
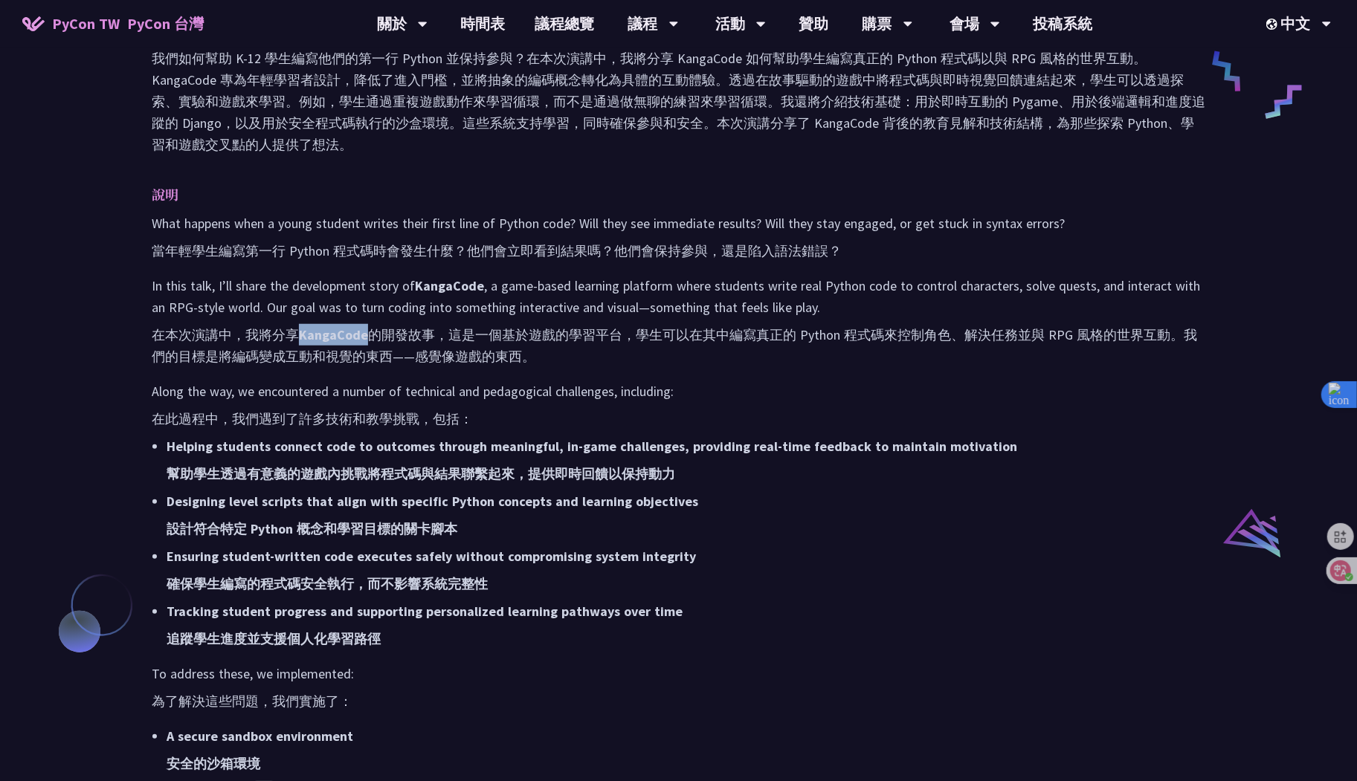
drag, startPoint x: 300, startPoint y: 330, endPoint x: 367, endPoint y: 332, distance: 67.7
click at [367, 332] on font "在本次演講中，我將分享 KangaCode 的開發故事，這是一個基於遊戲的學習平台，學生可以在其中編寫真正的 Python 程式碼來控制角色、解決任務並與 R…" at bounding box center [674, 345] width 1045 height 39
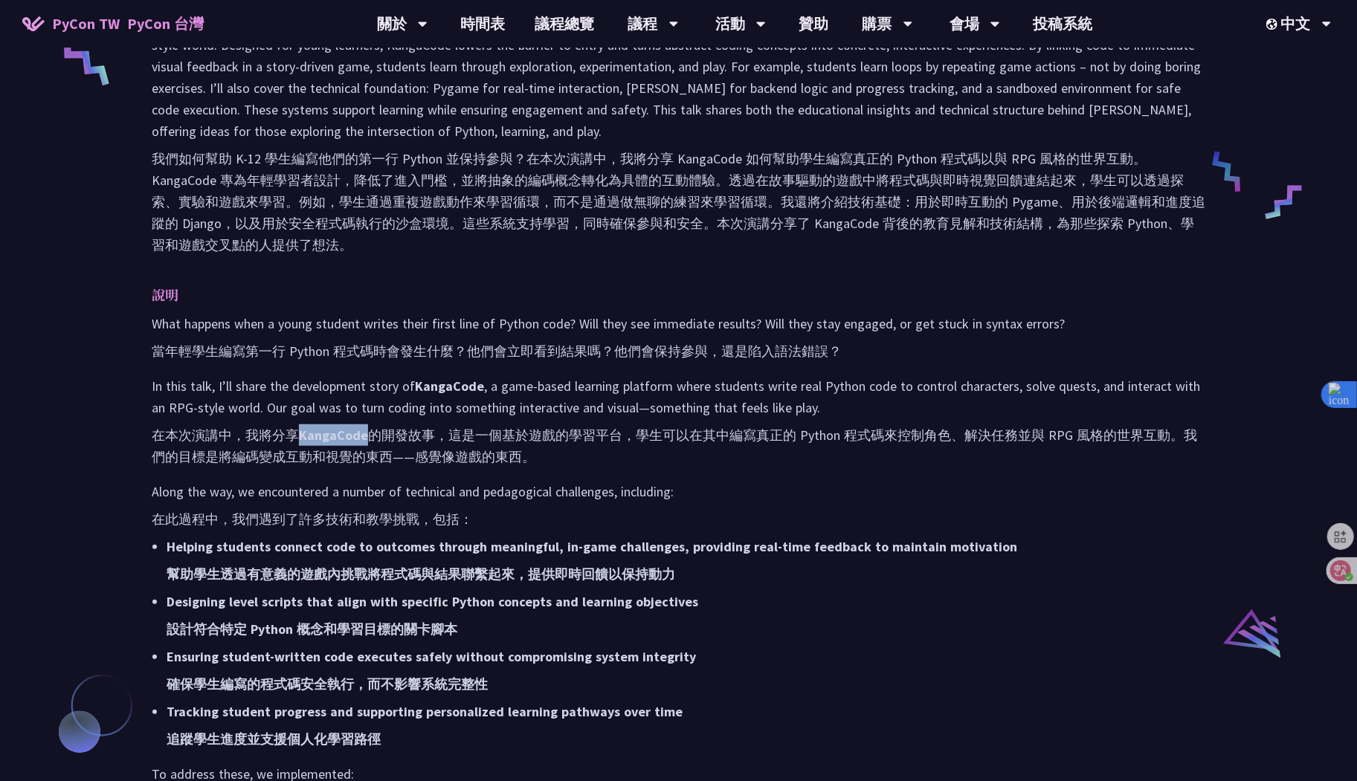
scroll to position [733, 0]
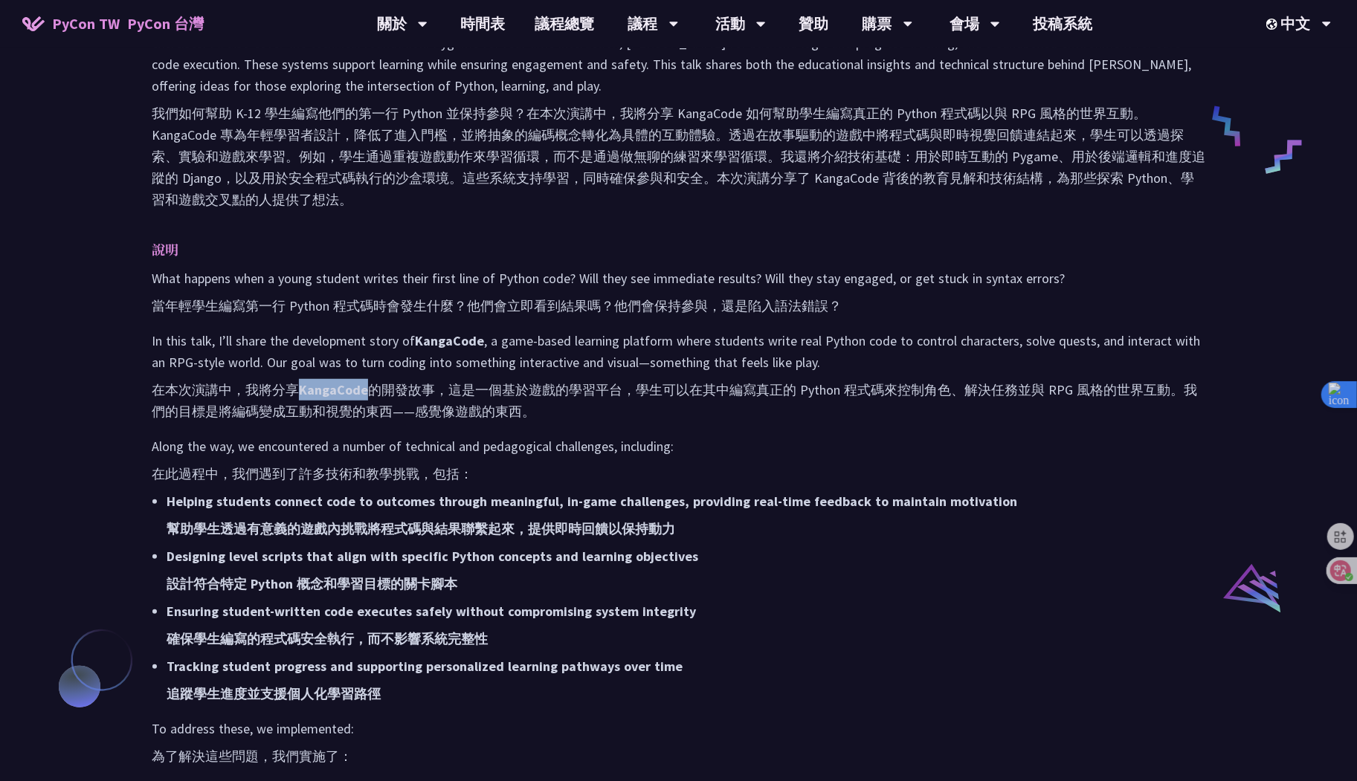
drag, startPoint x: 427, startPoint y: 393, endPoint x: 619, endPoint y: 418, distance: 193.4
click at [619, 418] on font "在本次演講中，我將分享 KangaCode 的開發故事，這是一個基於遊戲的學習平台，學生可以在其中編寫真正的 Python 程式碼來控制角色、解決任務並與 R…" at bounding box center [678, 400] width 1053 height 43
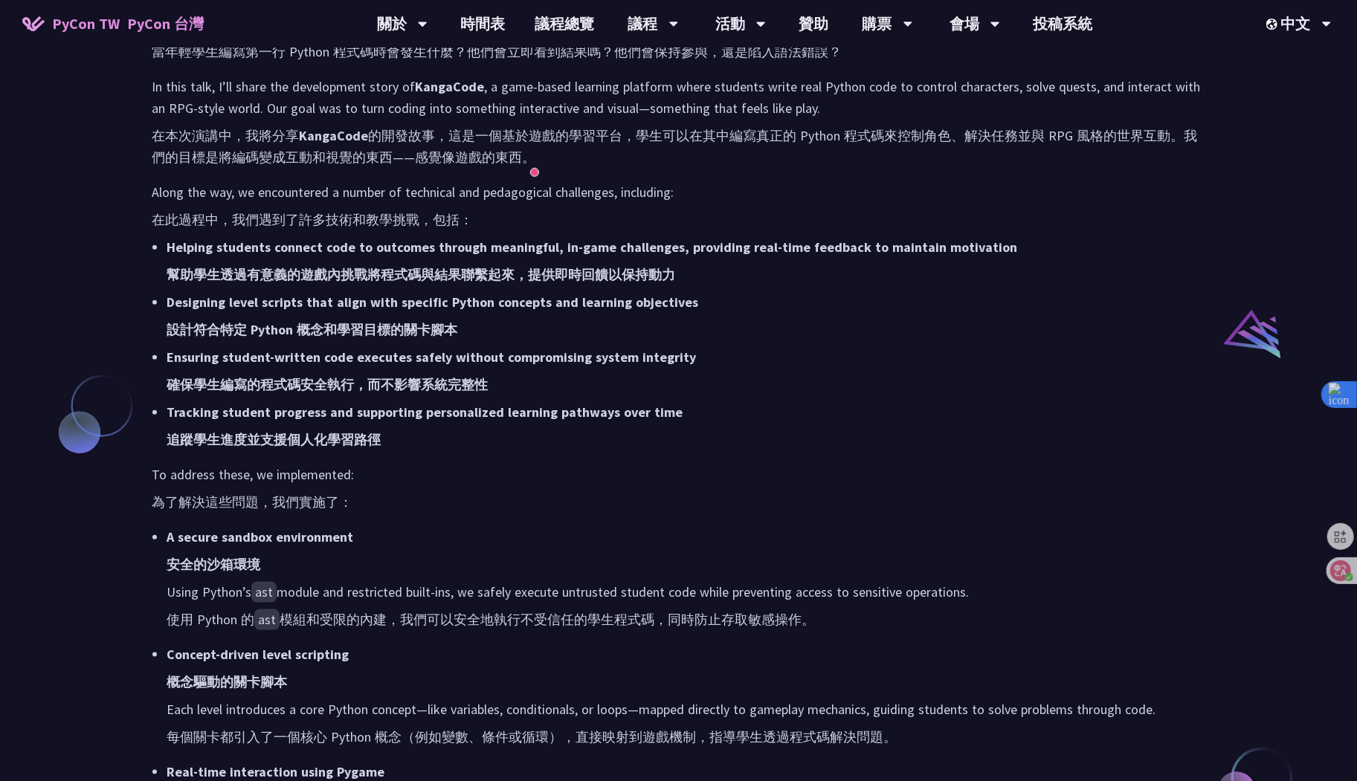
click at [905, 439] on li "Tracking student progress and supporting personalized learning pathways over ti…" at bounding box center [686, 428] width 1039 height 55
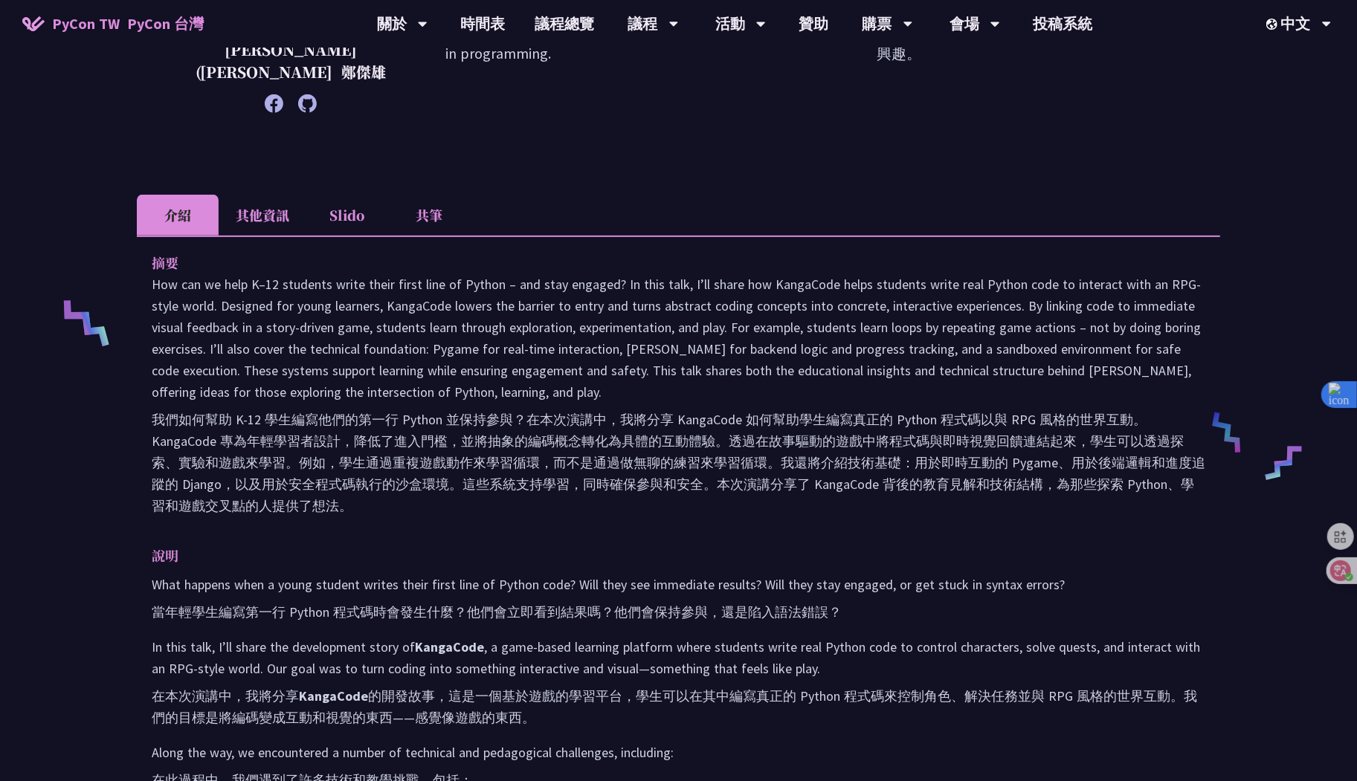
scroll to position [309, 0]
